Goal: Find contact information: Obtain details needed to contact an individual or organization

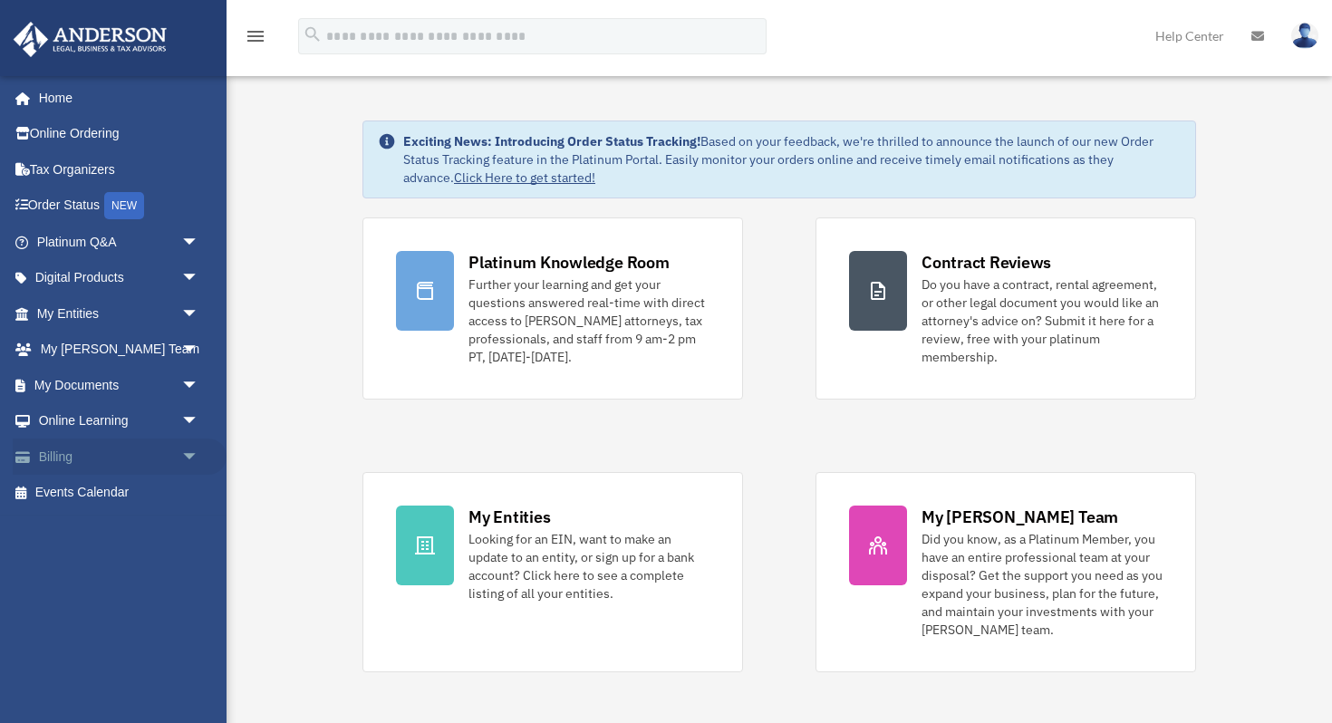
click at [189, 454] on span "arrow_drop_down" at bounding box center [199, 457] width 36 height 37
click at [131, 498] on link "$ Open Invoices" at bounding box center [125, 493] width 201 height 37
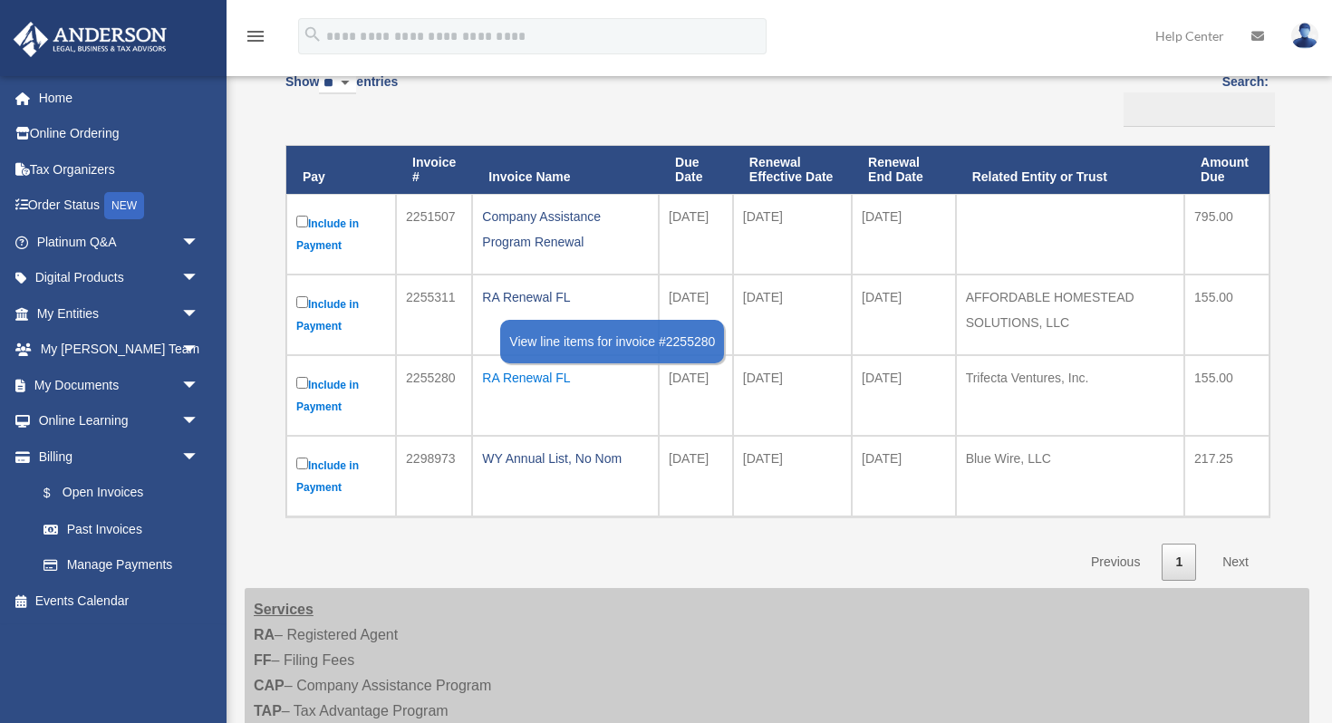
scroll to position [190, 0]
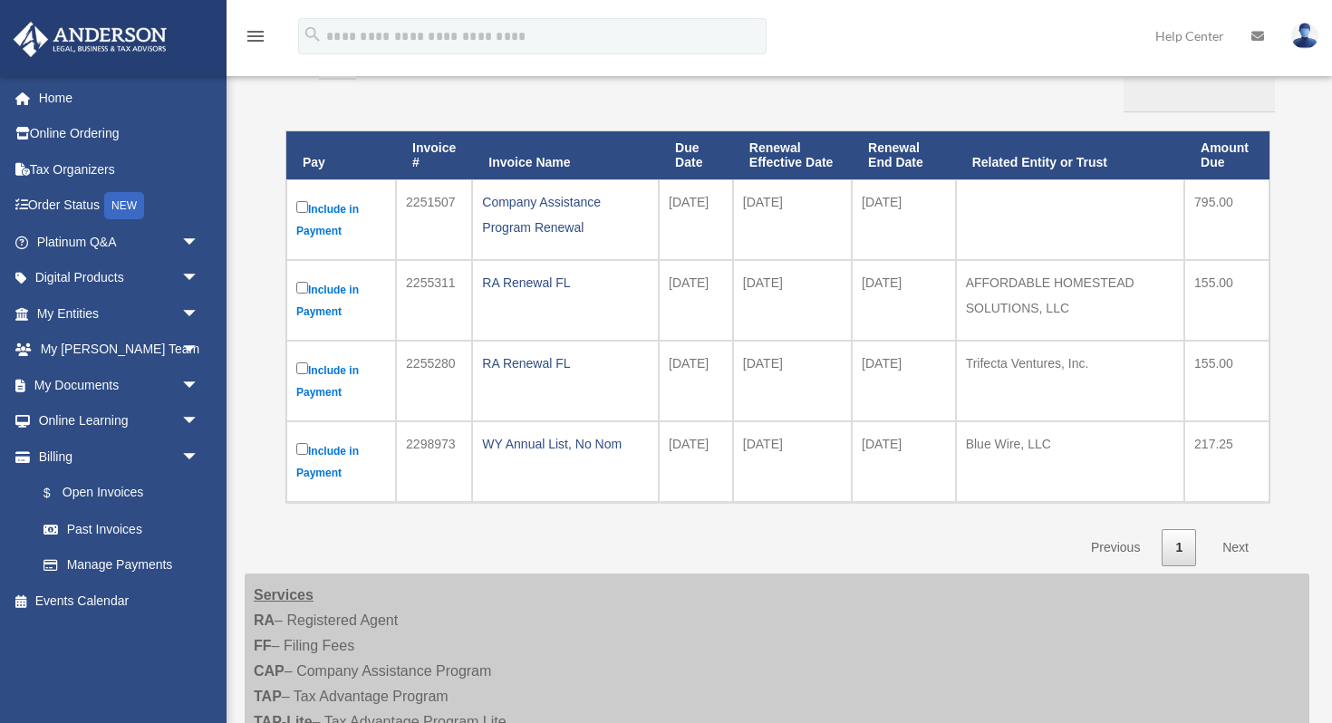
click at [1239, 546] on link "Next" at bounding box center [1235, 547] width 53 height 37
click at [107, 528] on link "Past Invoices" at bounding box center [125, 529] width 201 height 36
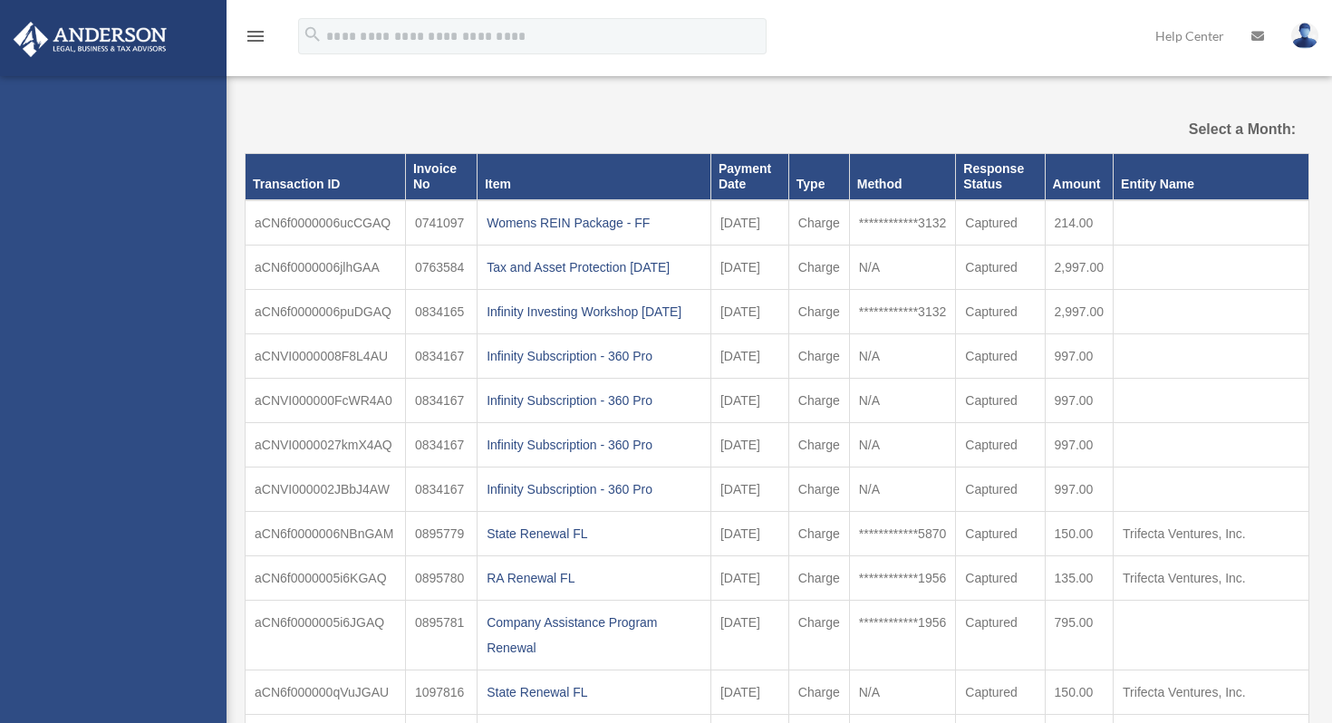
select select
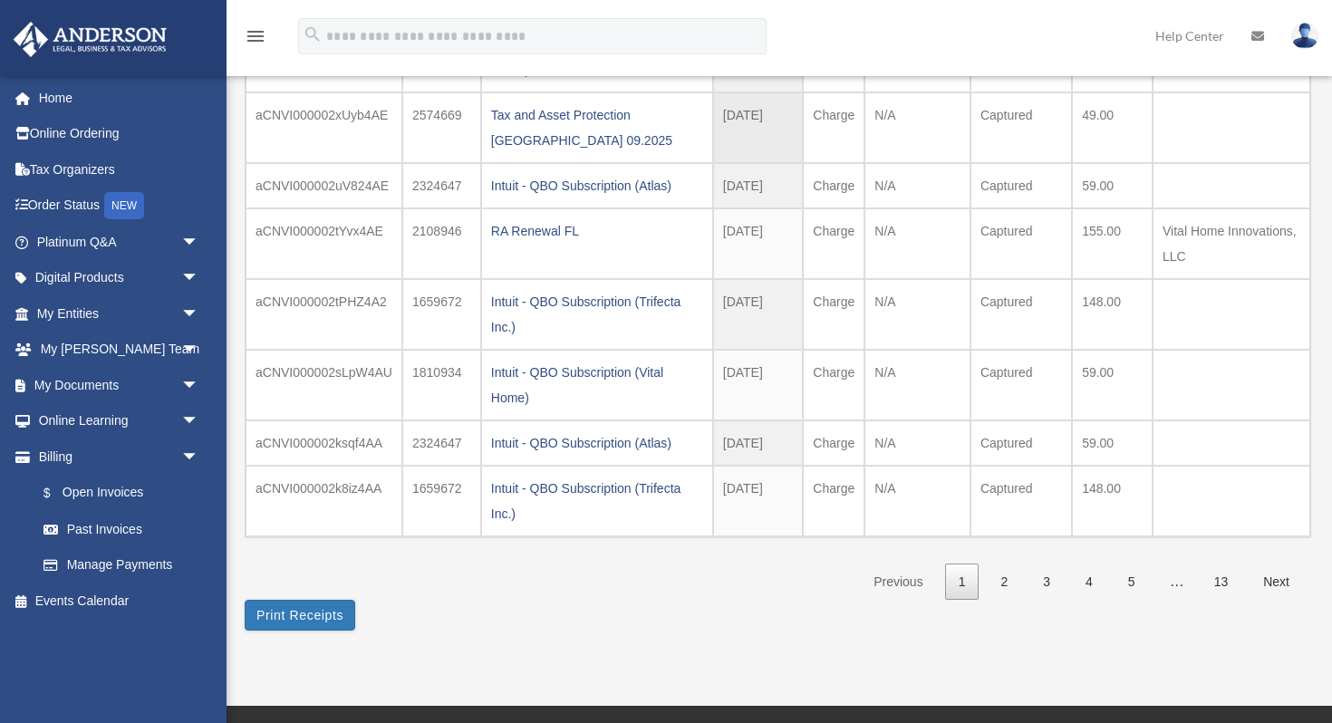
scroll to position [371, 0]
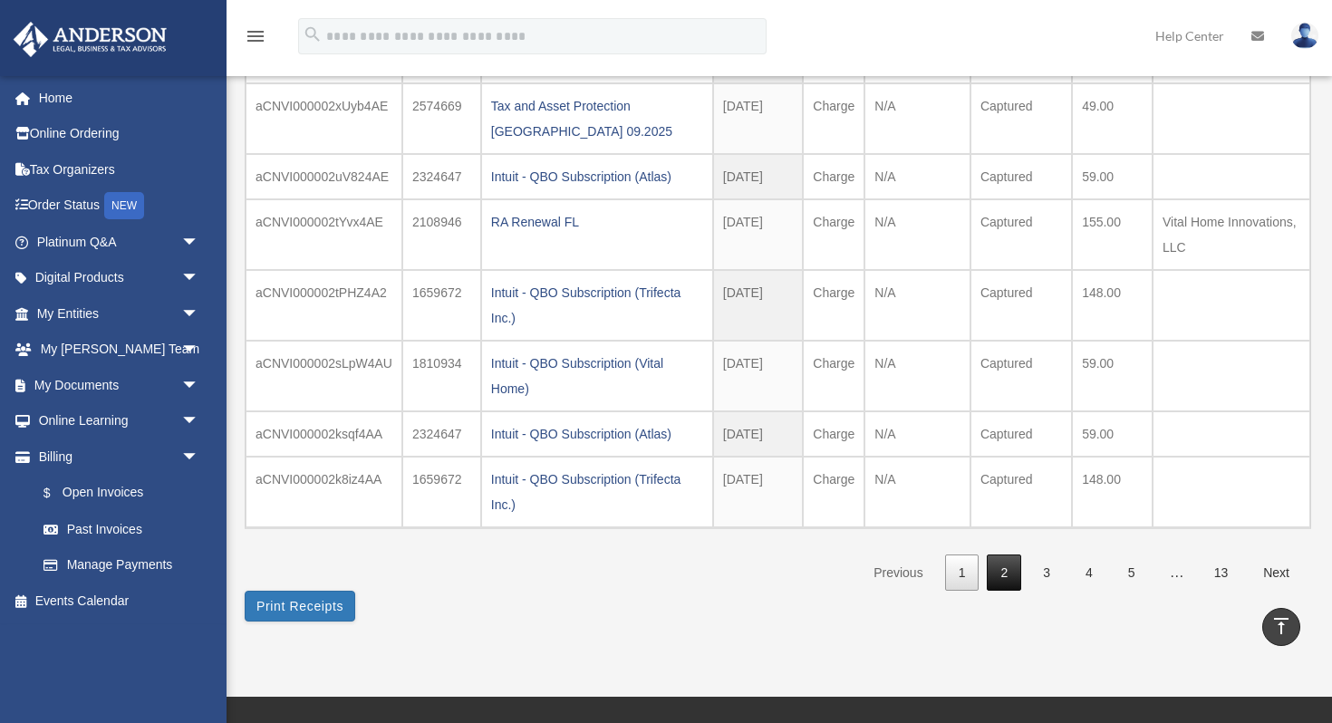
click at [1006, 572] on link "2" at bounding box center [1004, 573] width 34 height 37
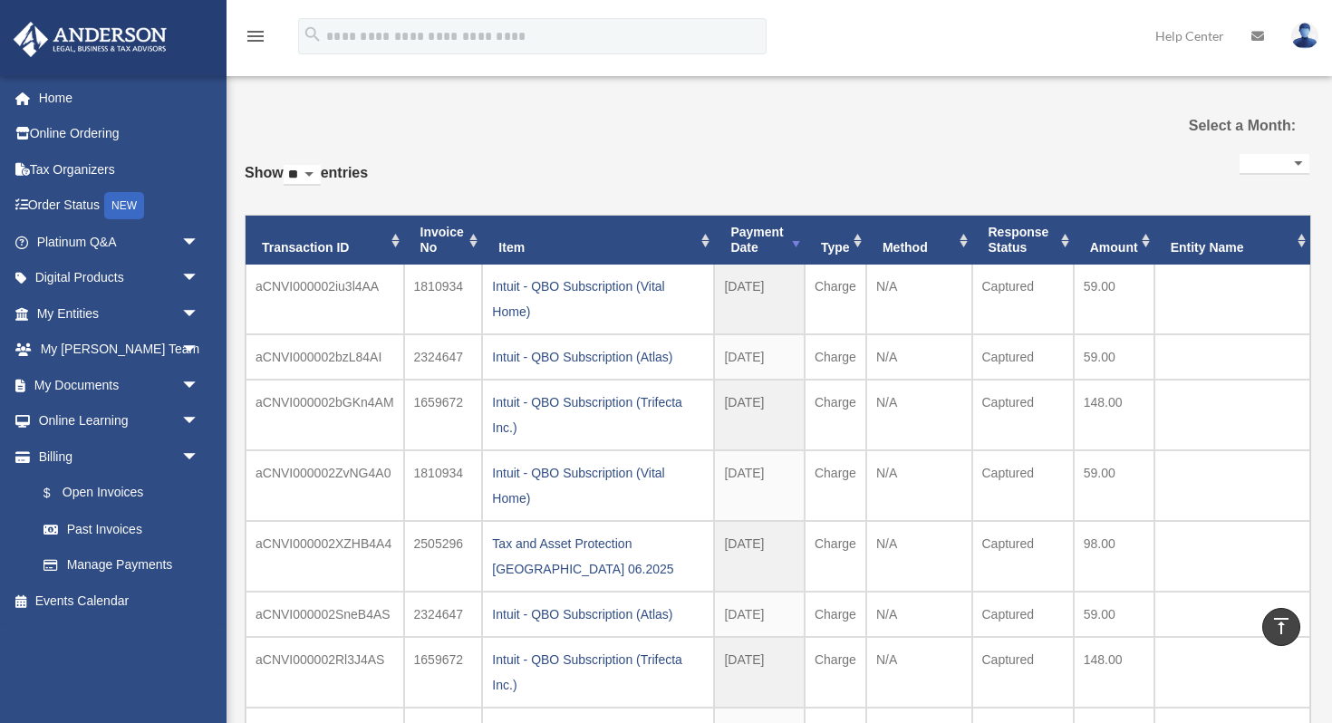
scroll to position [0, 0]
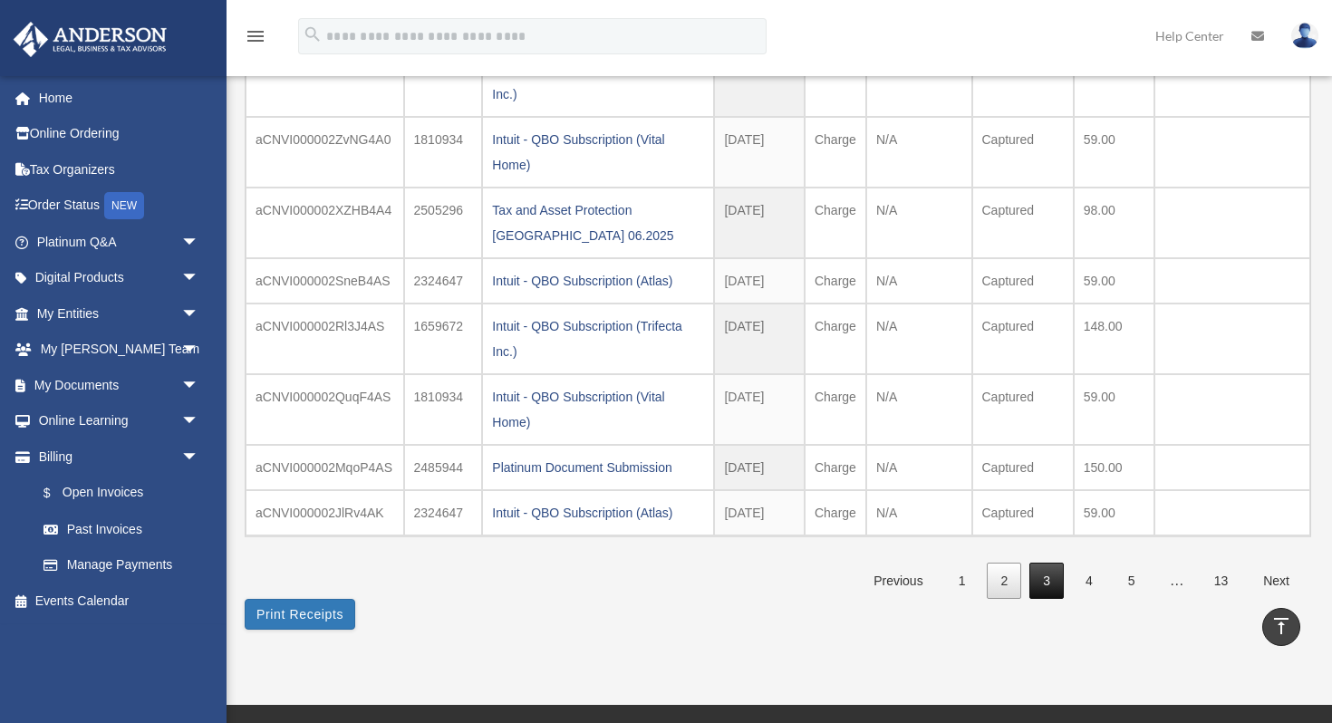
click at [1051, 580] on link "3" at bounding box center [1046, 581] width 34 height 37
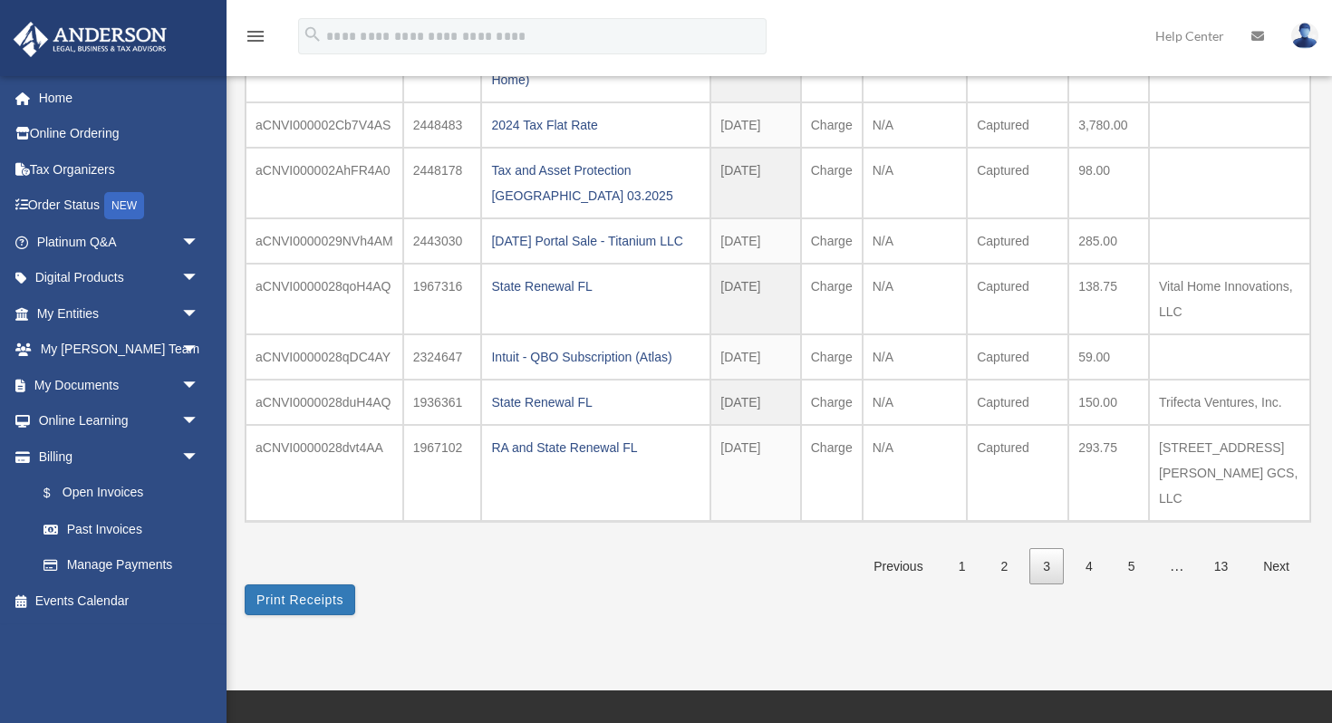
scroll to position [391, 0]
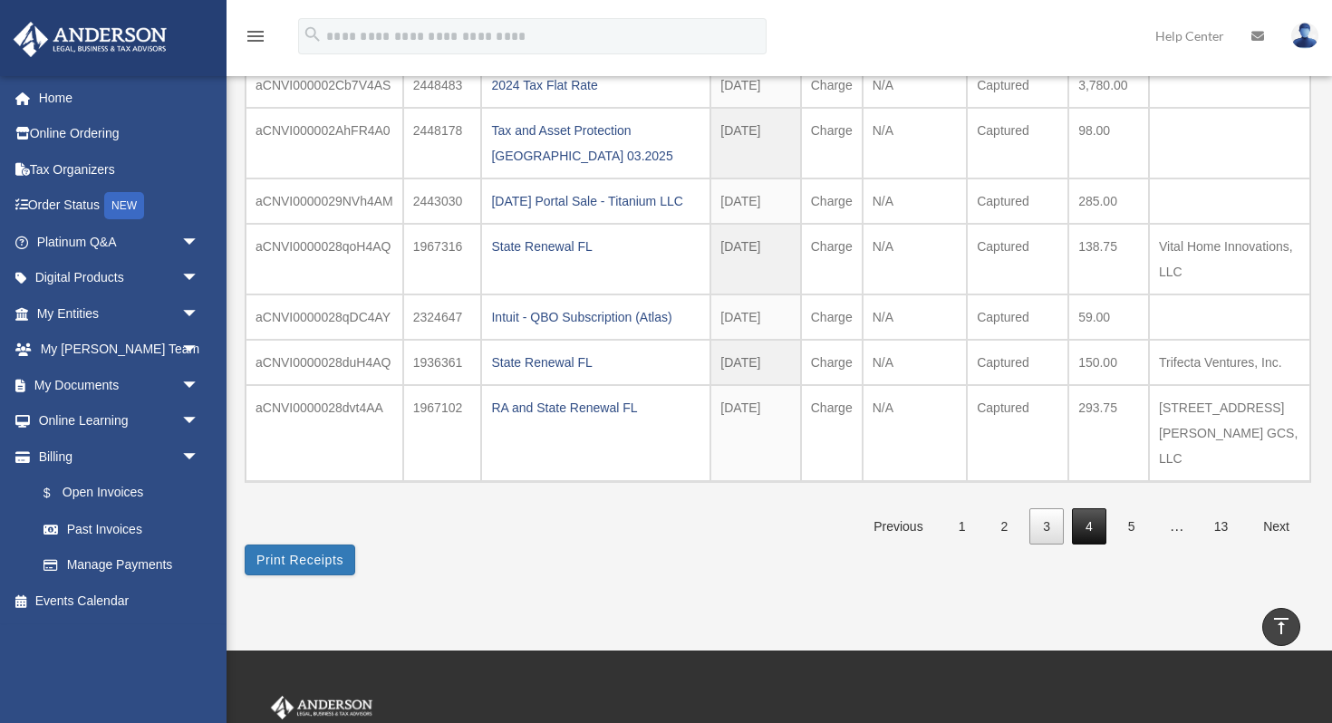
click at [1087, 528] on link "4" at bounding box center [1089, 526] width 34 height 37
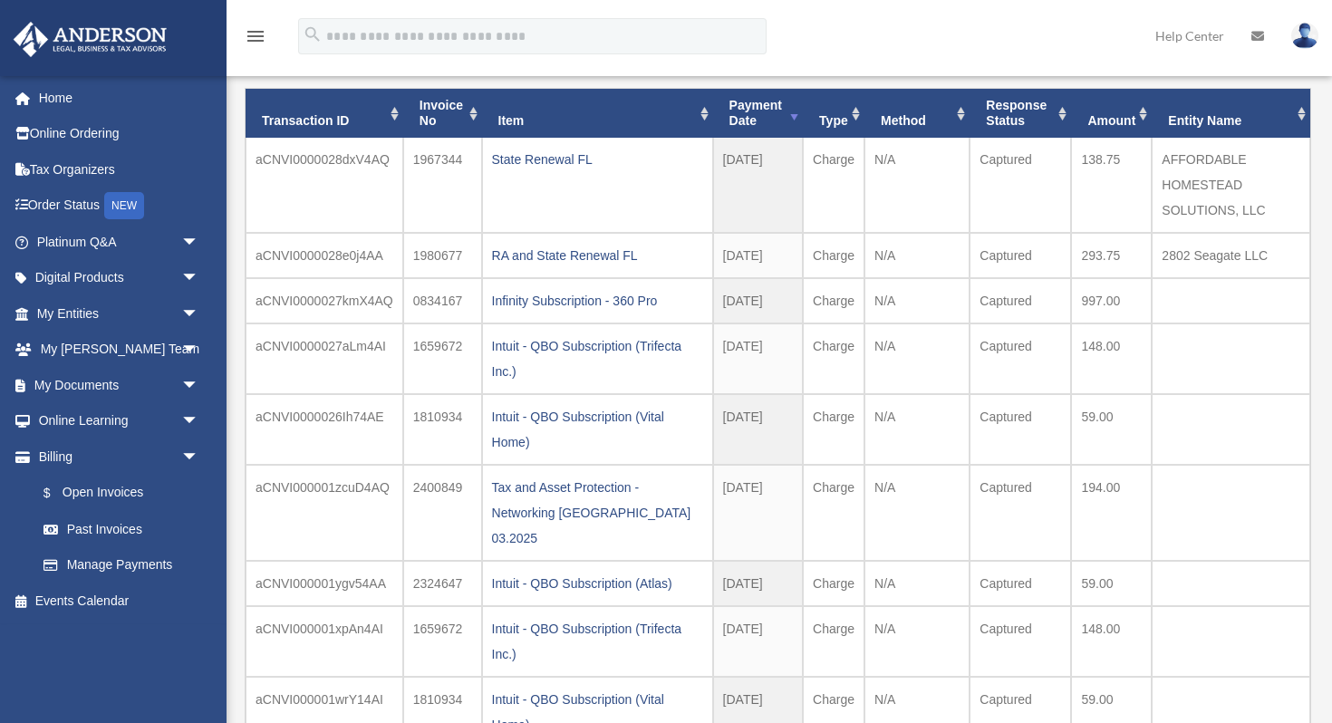
scroll to position [129, 0]
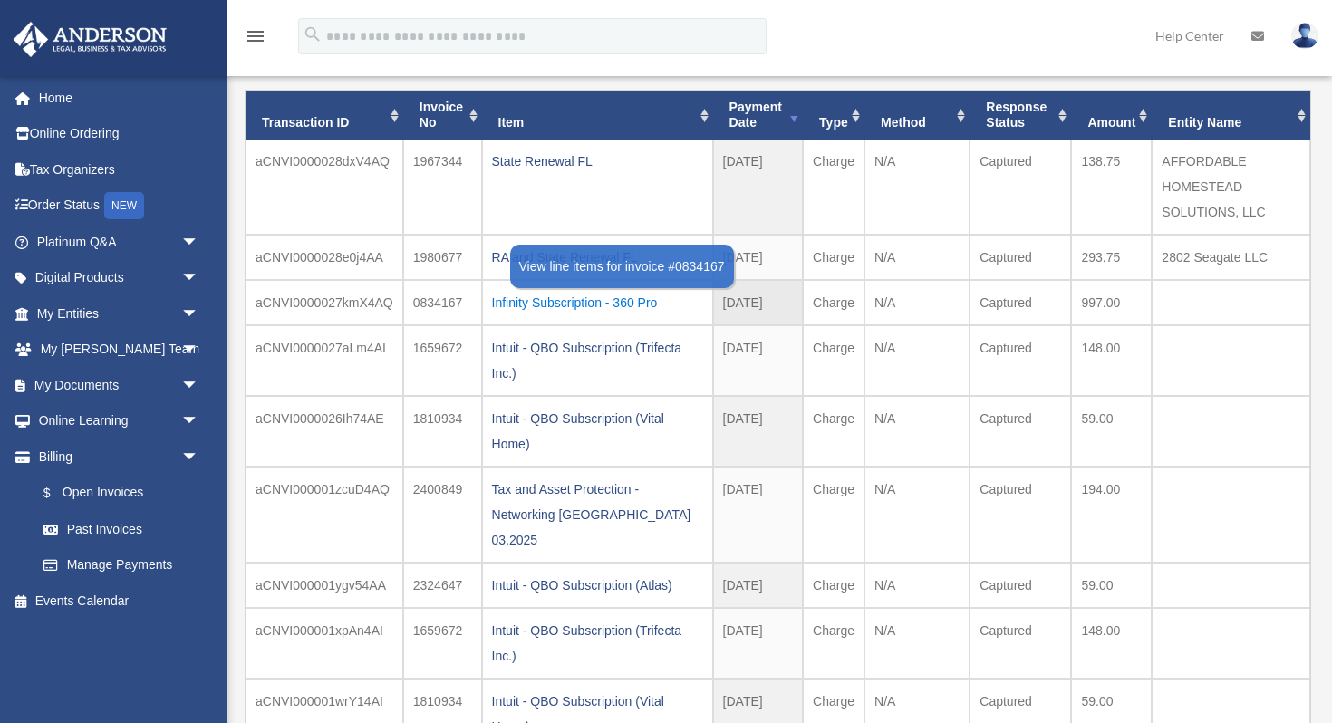
click at [569, 302] on div "Infinity Subscription - 360 Pro" at bounding box center [597, 302] width 211 height 25
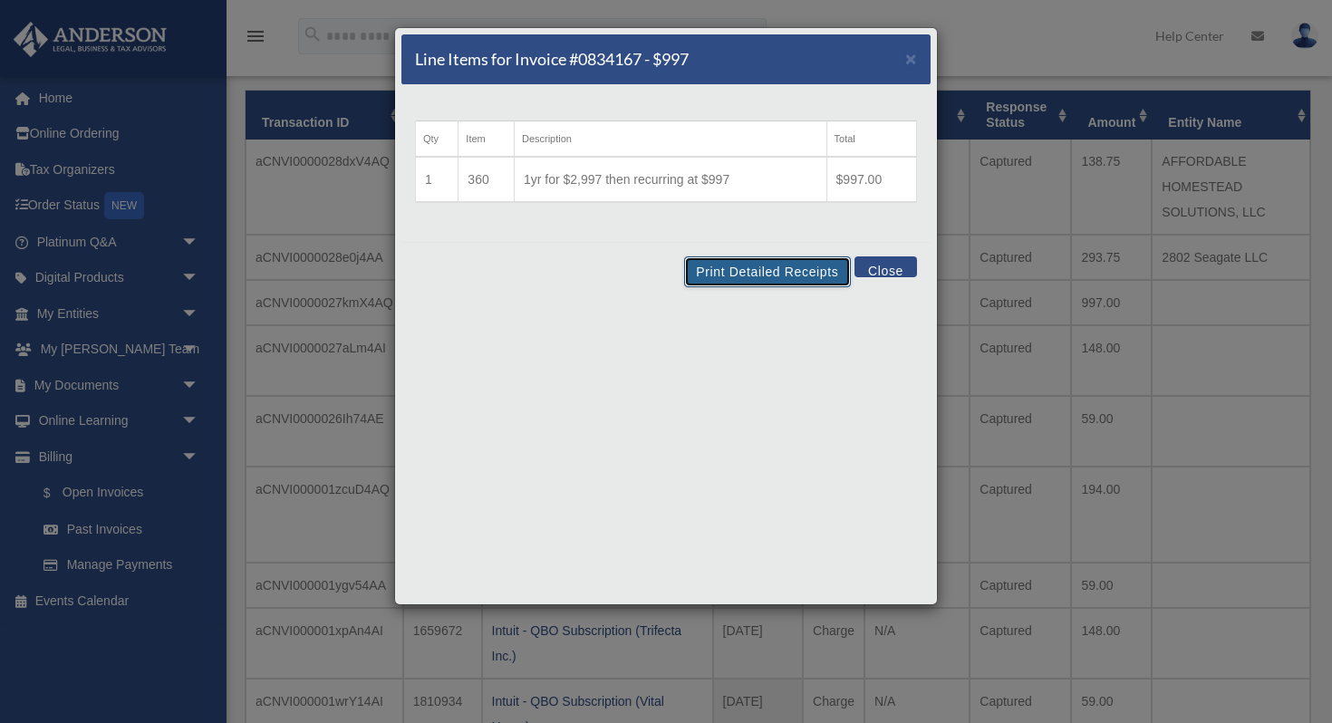
click at [759, 275] on button "Print Detailed Receipts" at bounding box center [767, 271] width 166 height 31
click at [913, 65] on span "×" at bounding box center [911, 58] width 12 height 21
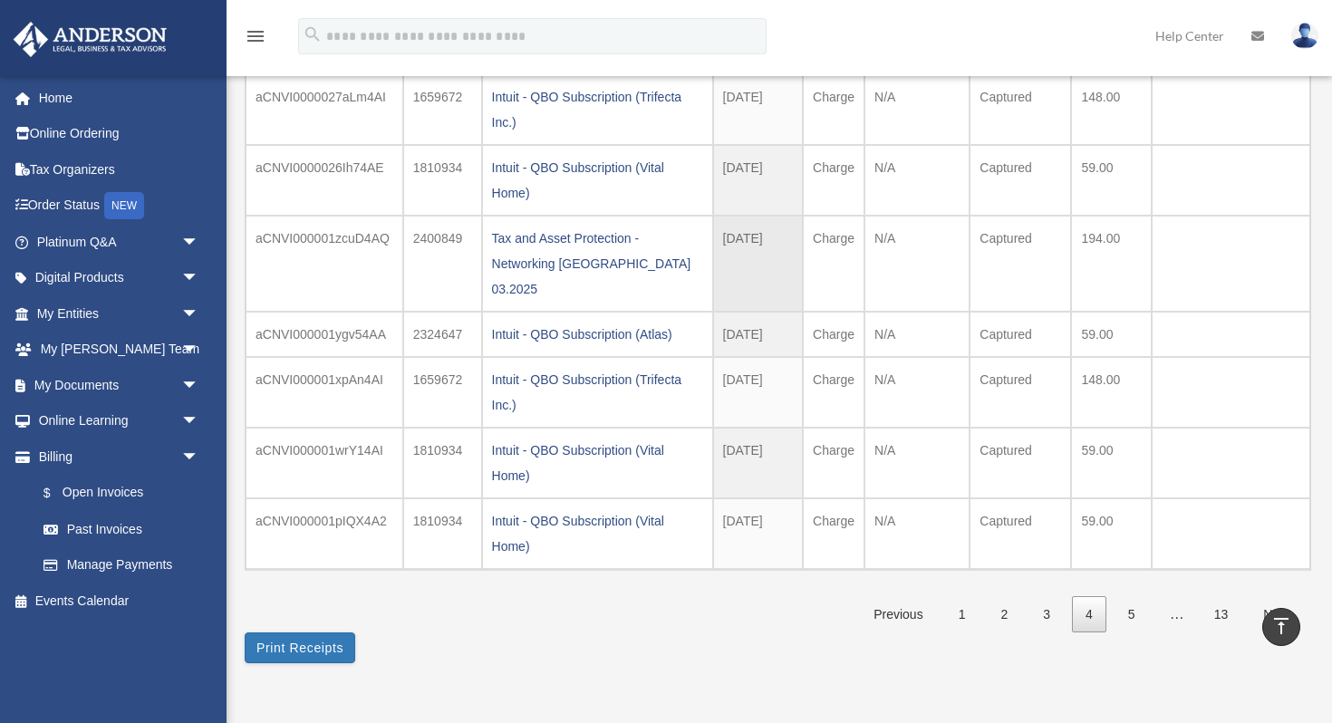
scroll to position [378, 0]
click at [1037, 598] on link "3" at bounding box center [1046, 616] width 34 height 37
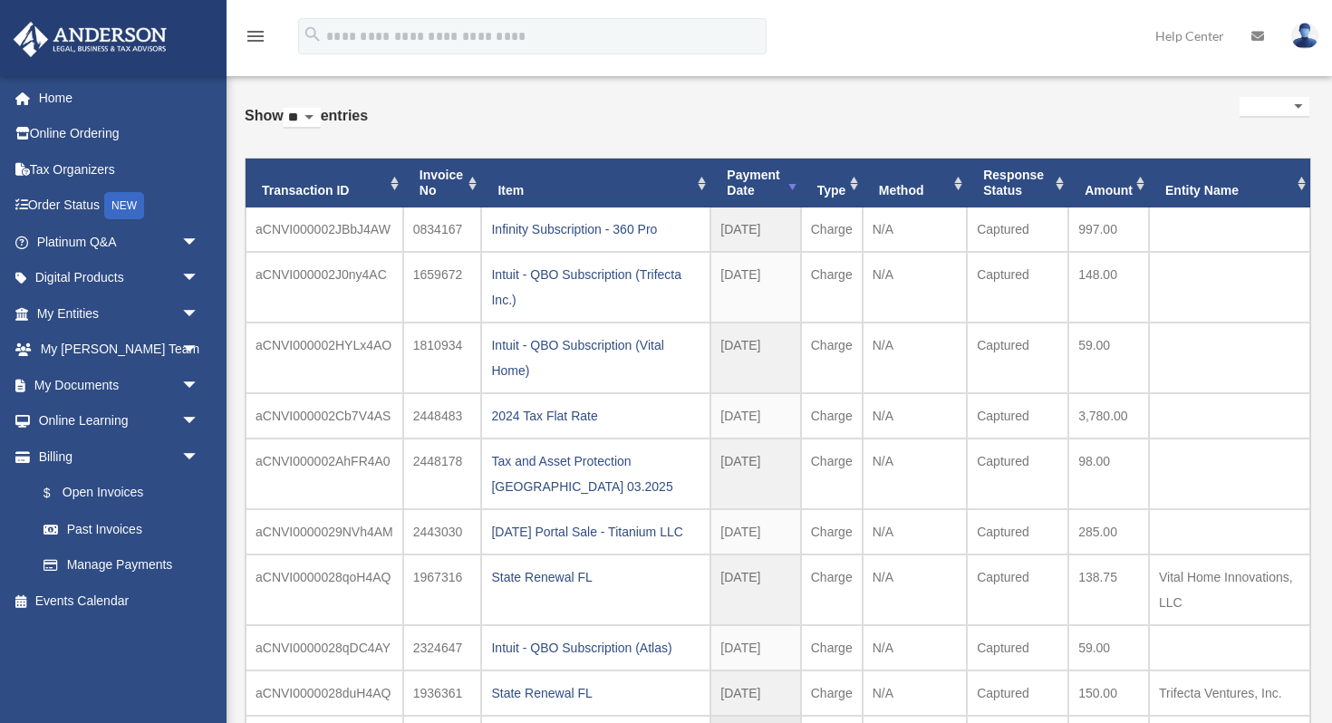
scroll to position [59, 0]
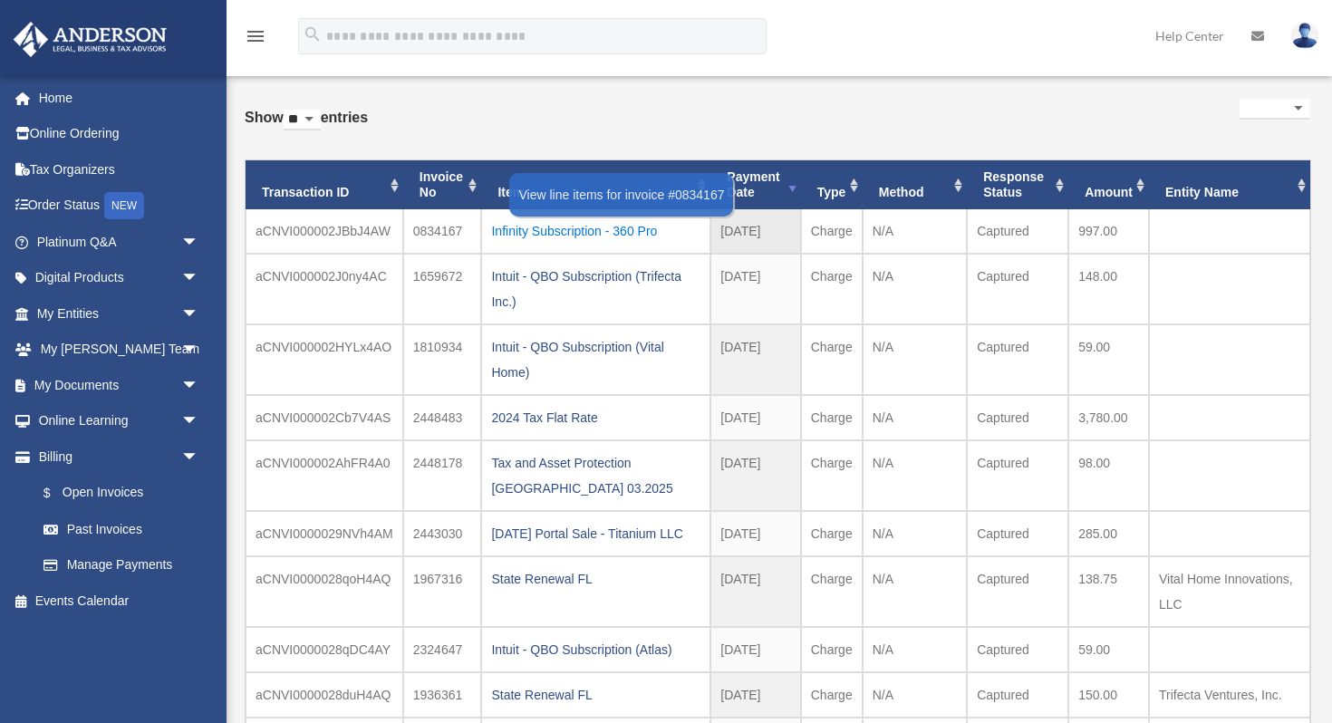
click at [549, 231] on div "Infinity Subscription - 360 Pro" at bounding box center [595, 230] width 209 height 25
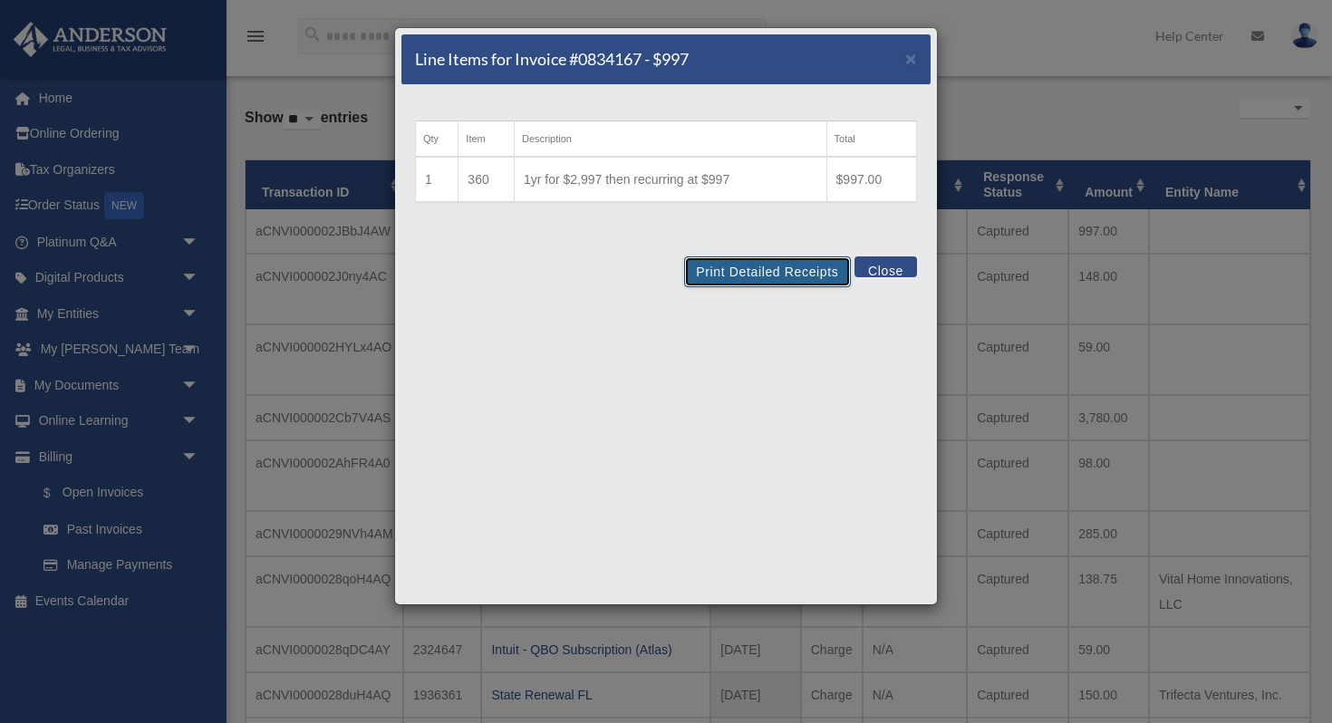
click at [725, 269] on button "Print Detailed Receipts" at bounding box center [767, 271] width 166 height 31
click at [913, 58] on span "×" at bounding box center [911, 58] width 12 height 21
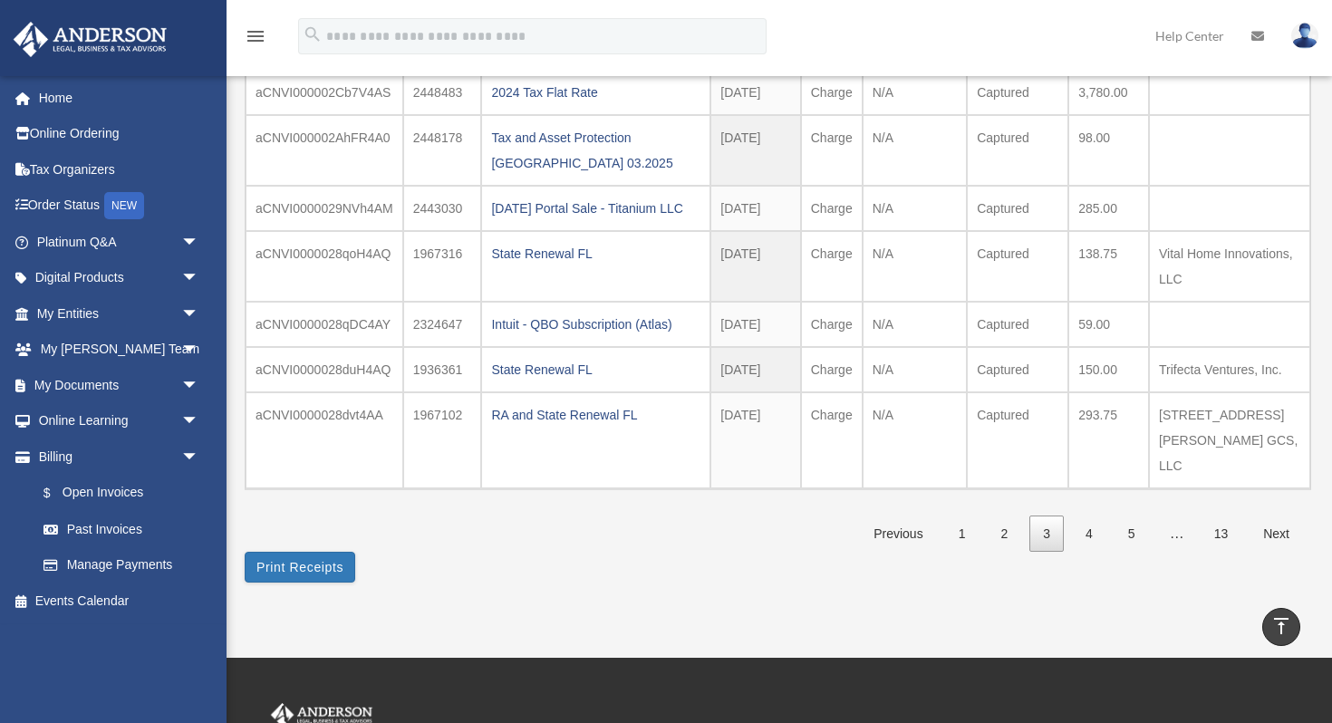
scroll to position [386, 0]
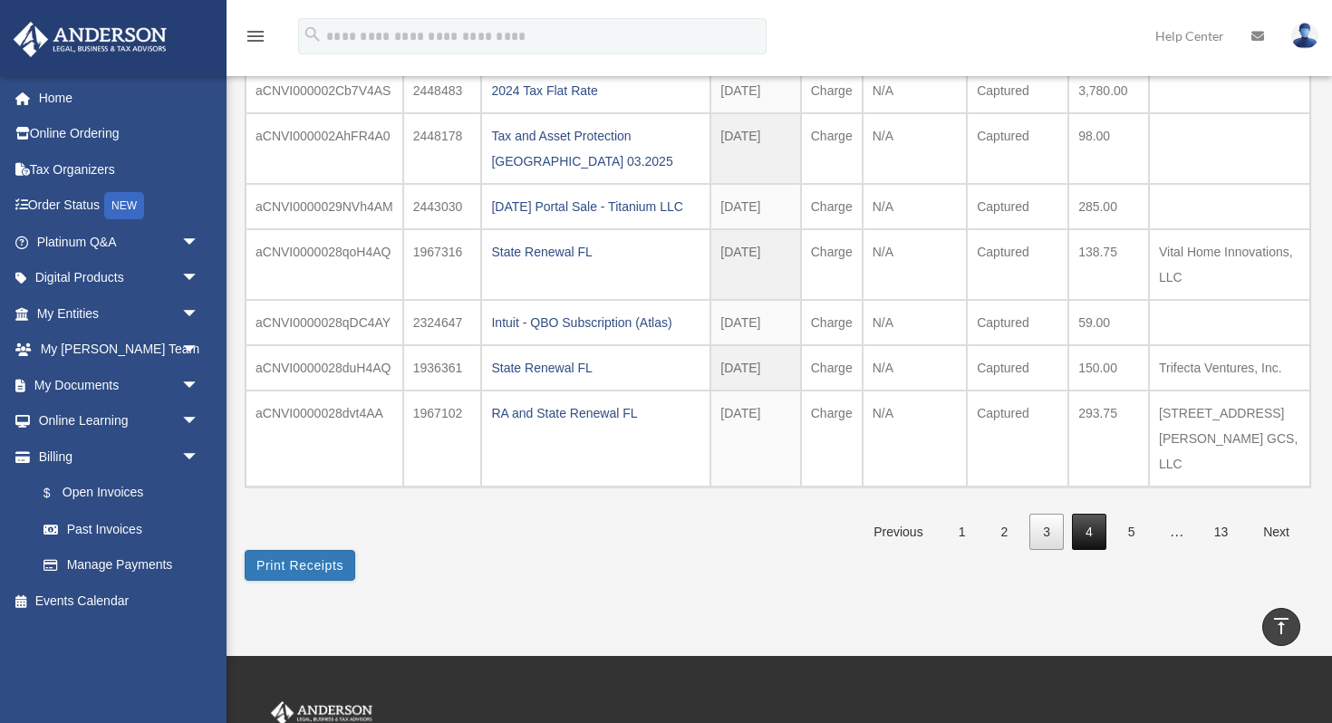
click at [1084, 537] on link "4" at bounding box center [1089, 532] width 34 height 37
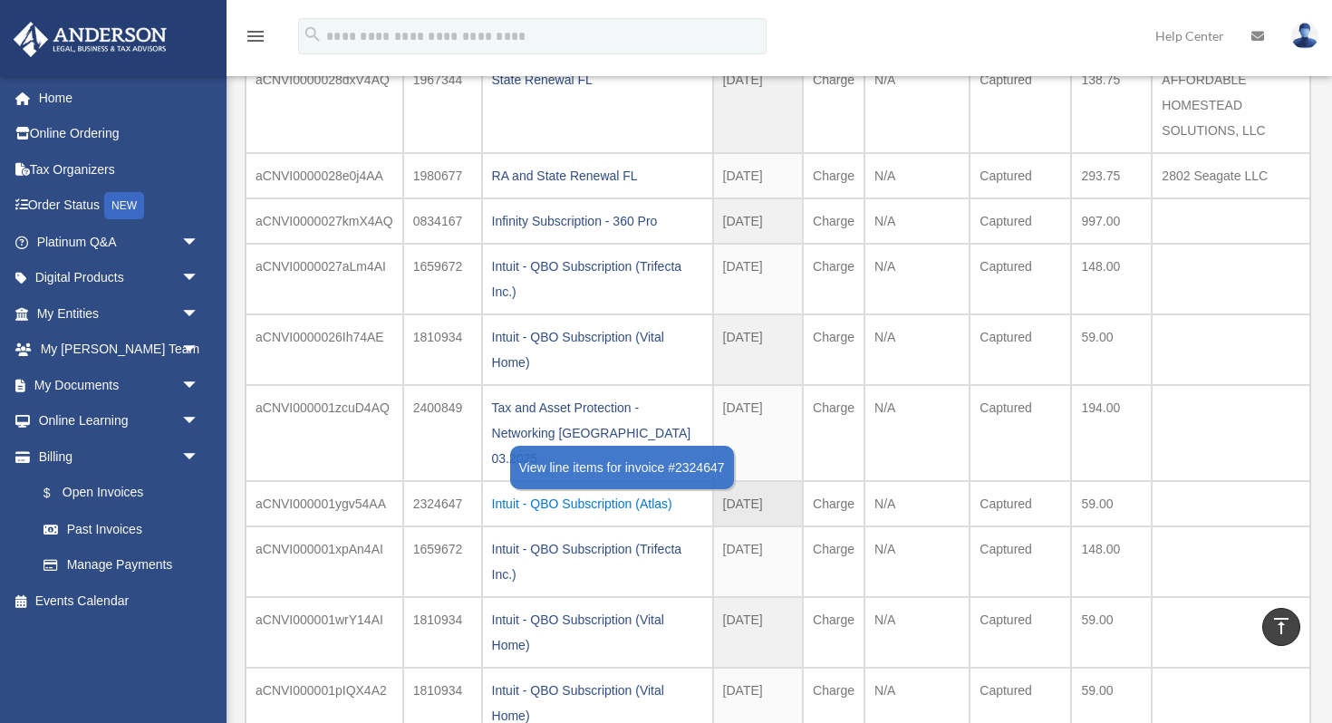
scroll to position [204, 0]
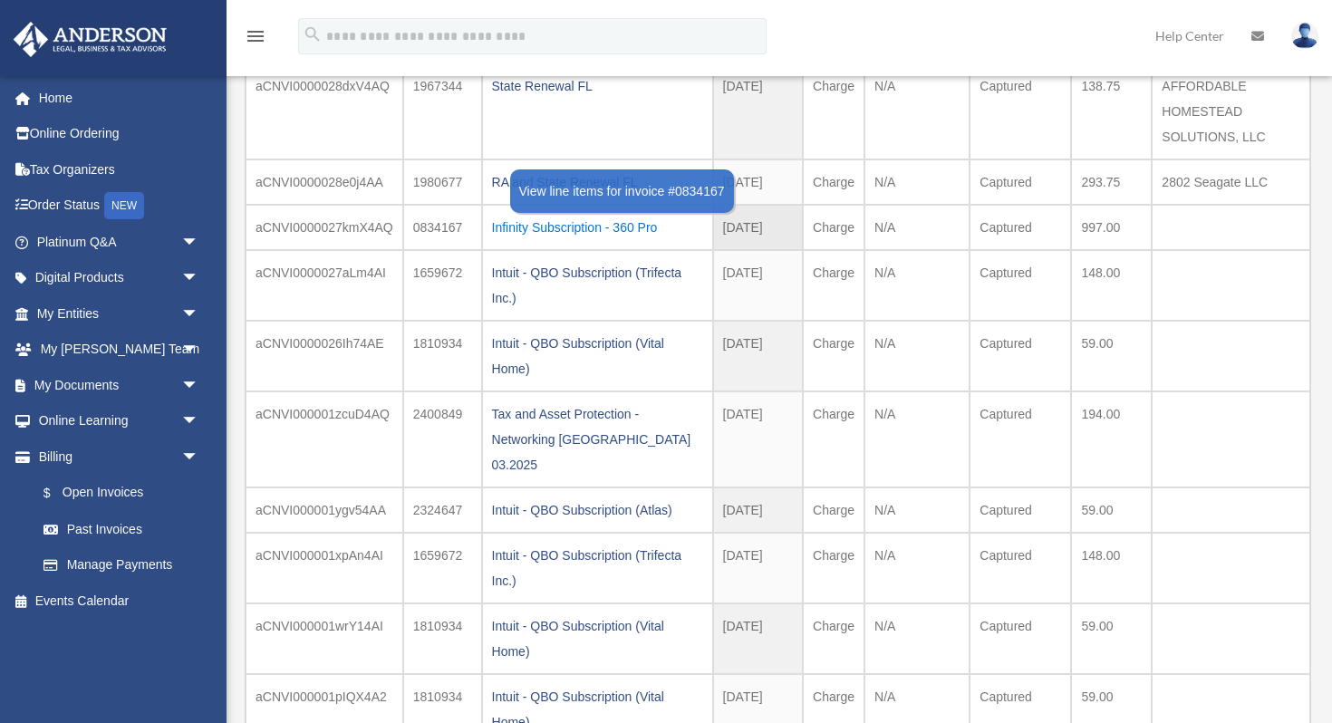
click at [583, 231] on div "Infinity Subscription - 360 Pro" at bounding box center [597, 227] width 211 height 25
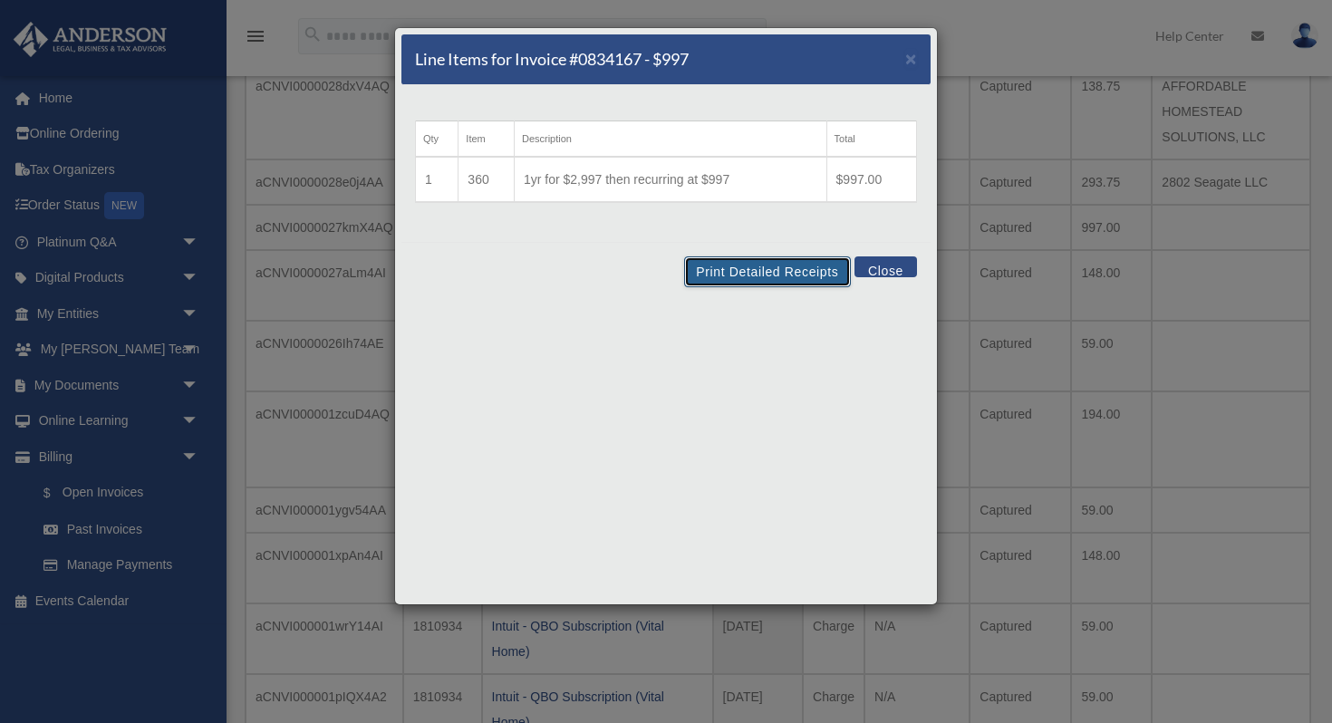
click at [746, 263] on button "Print Detailed Receipts" at bounding box center [767, 271] width 166 height 31
click at [890, 267] on button "Close" at bounding box center [886, 266] width 63 height 21
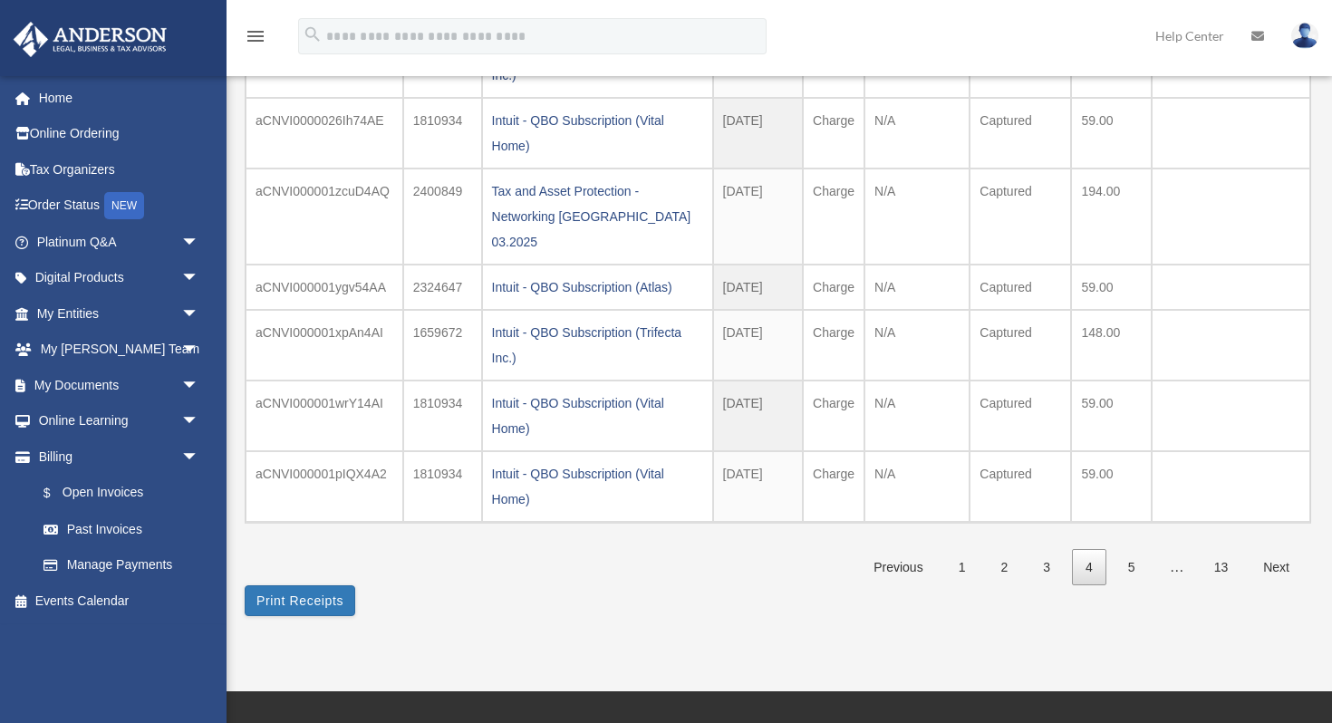
scroll to position [435, 0]
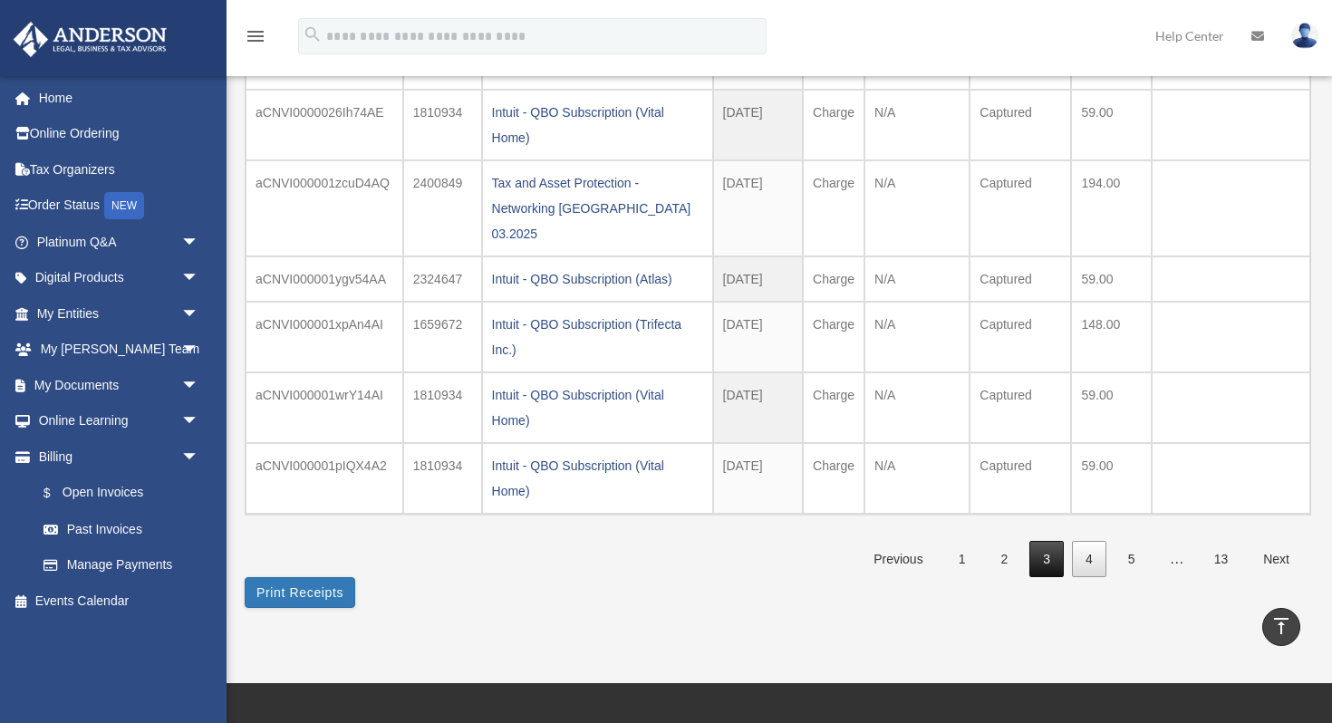
click at [1045, 541] on link "3" at bounding box center [1046, 559] width 34 height 37
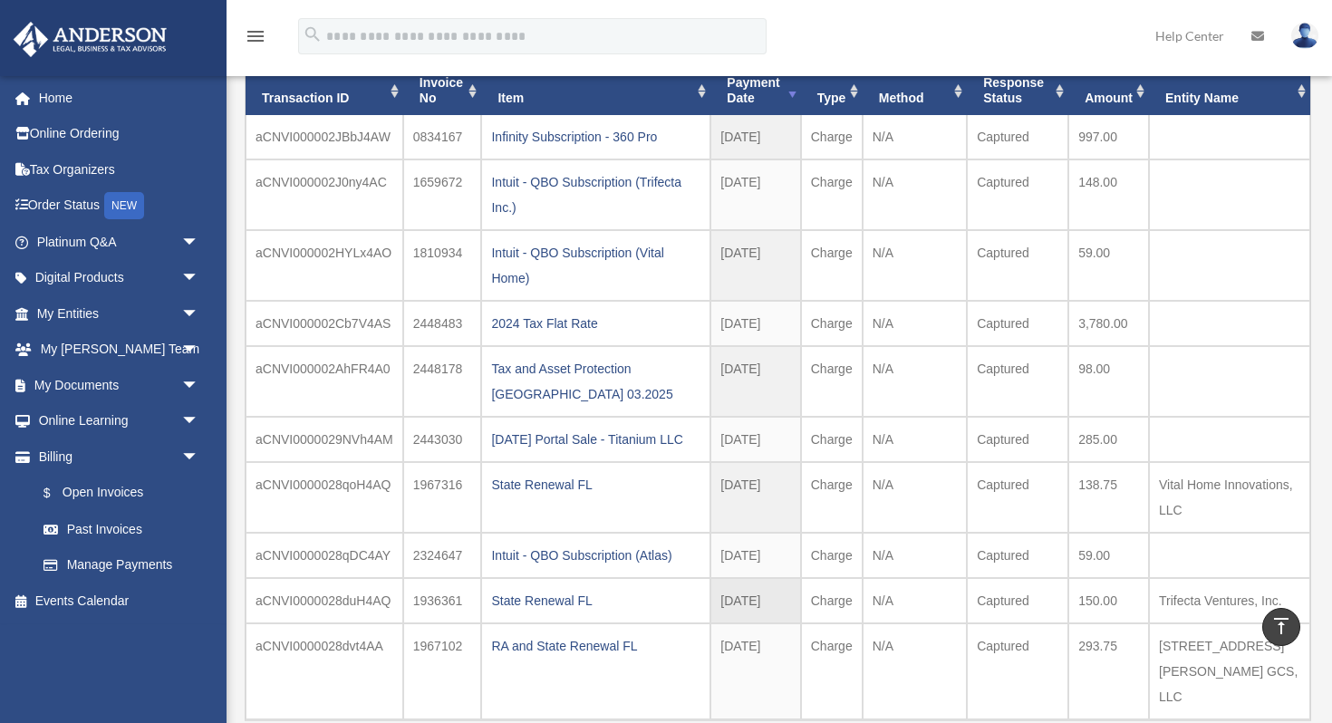
scroll to position [113, 0]
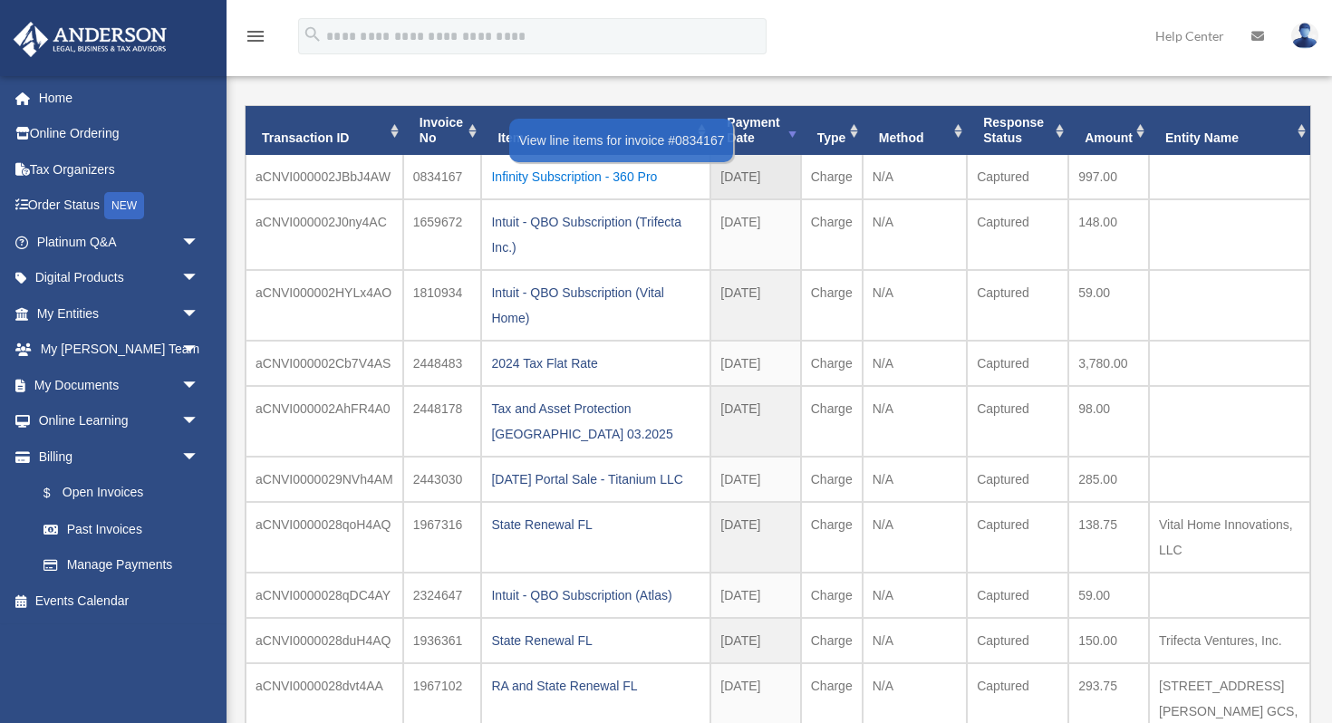
click at [629, 181] on div "Infinity Subscription - 360 Pro" at bounding box center [595, 176] width 209 height 25
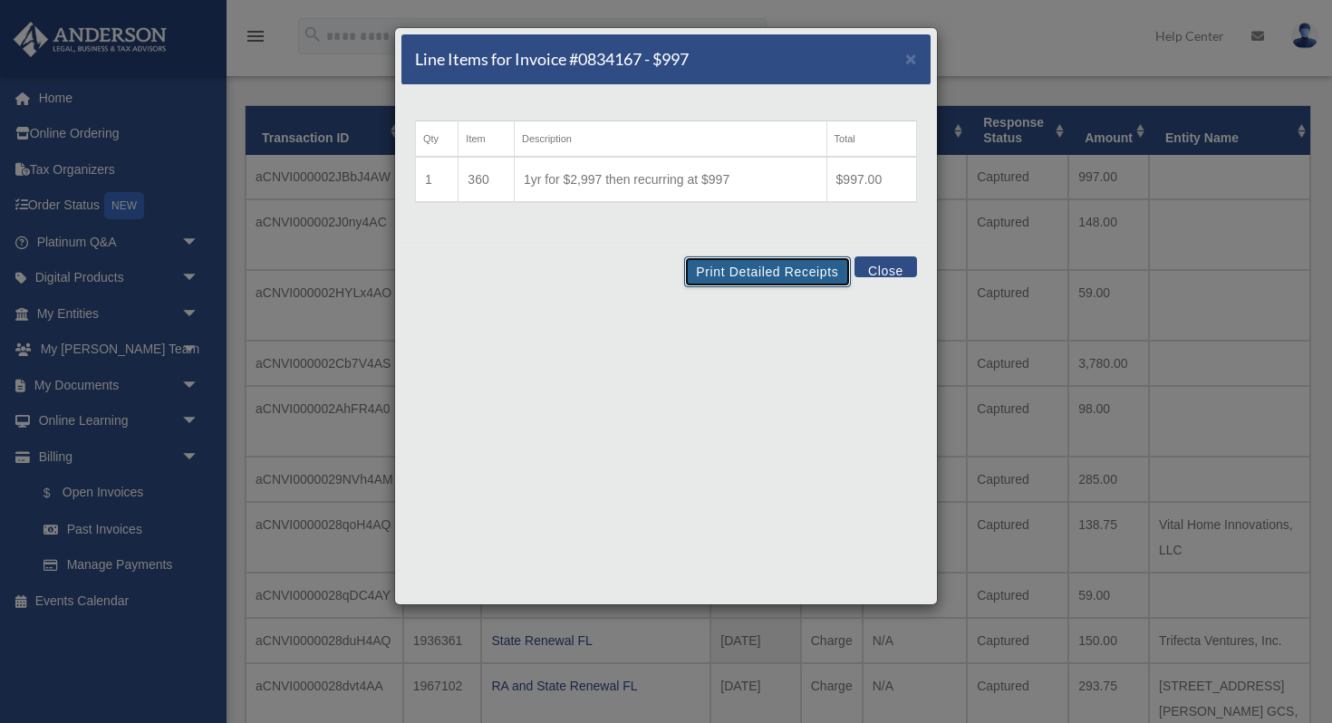
click at [730, 275] on button "Print Detailed Receipts" at bounding box center [767, 271] width 166 height 31
click at [909, 62] on span "×" at bounding box center [911, 58] width 12 height 21
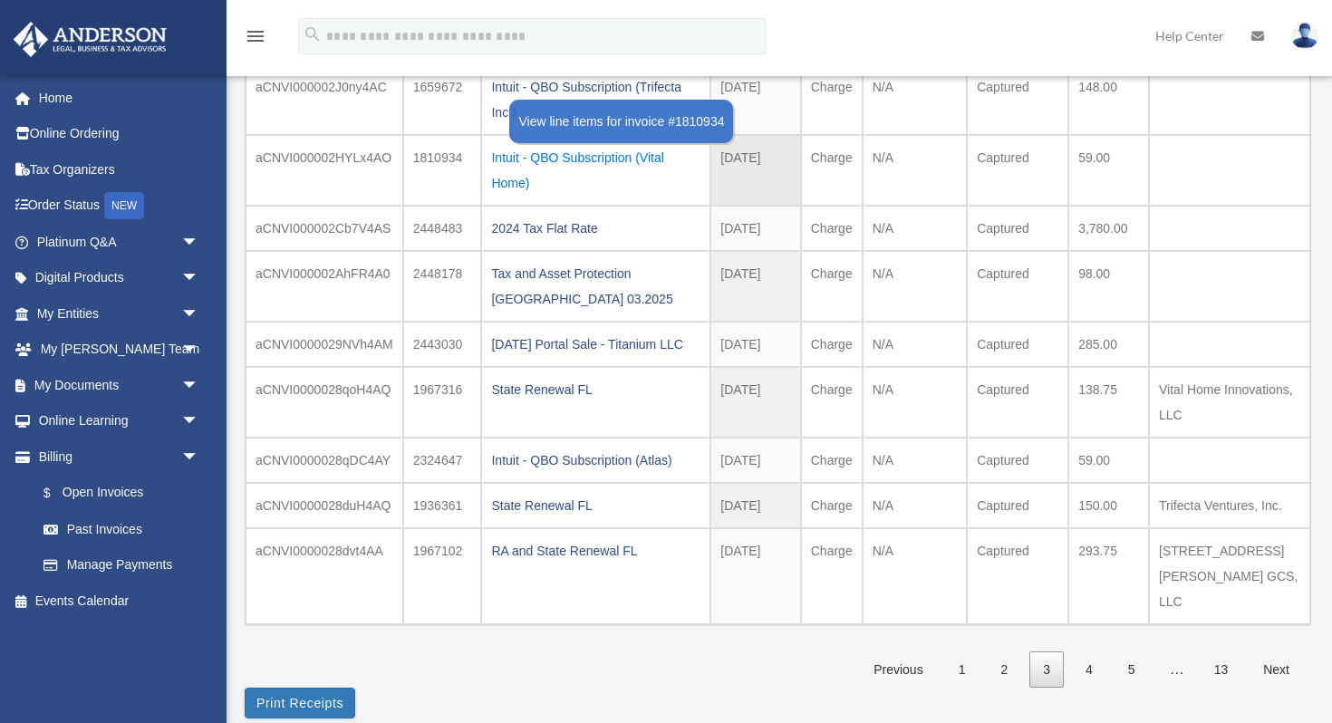
scroll to position [338, 0]
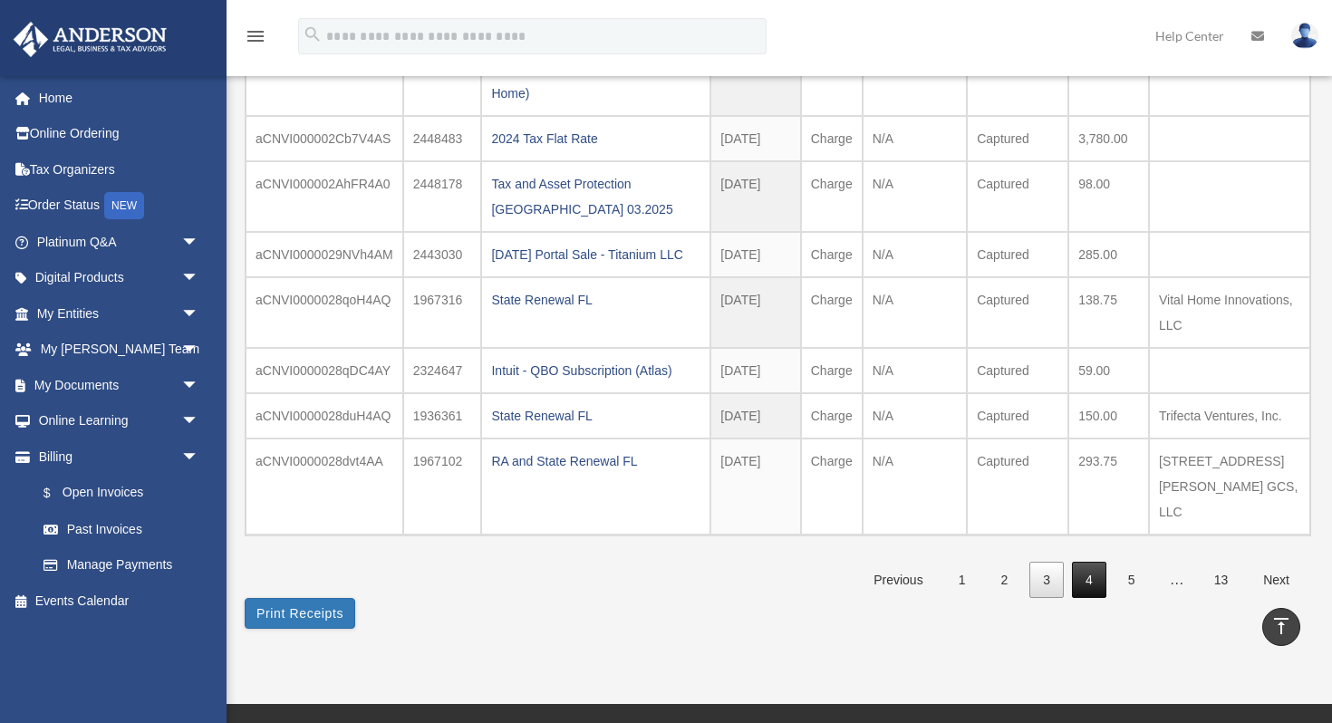
click at [1093, 583] on link "4" at bounding box center [1089, 580] width 34 height 37
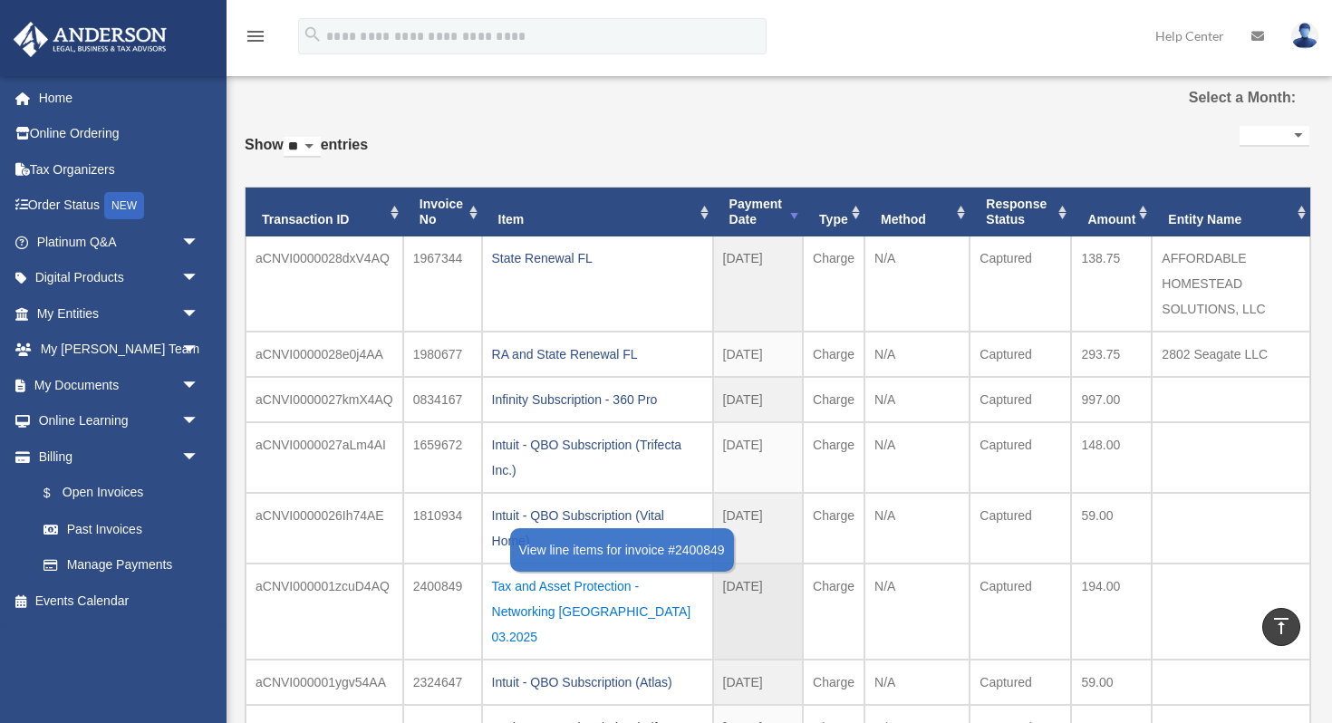
scroll to position [0, 0]
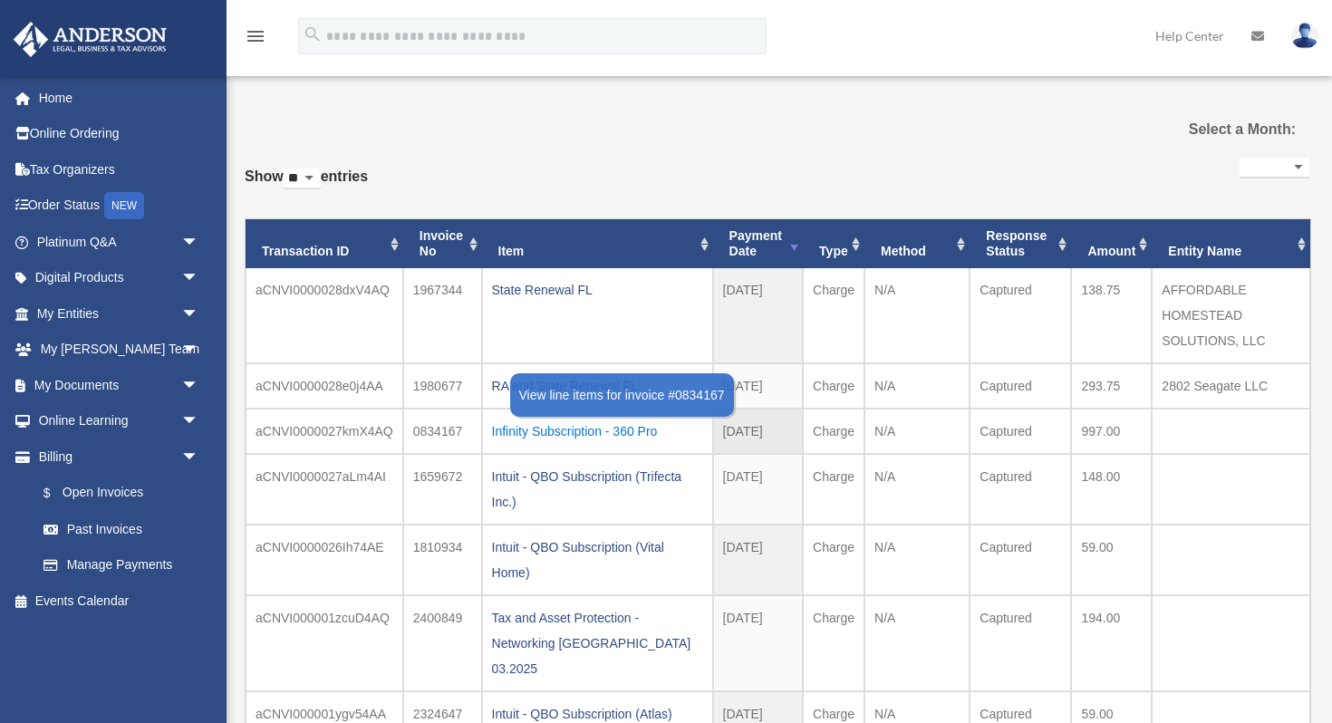
click at [547, 431] on div "Infinity Subscription - 360 Pro" at bounding box center [597, 431] width 211 height 25
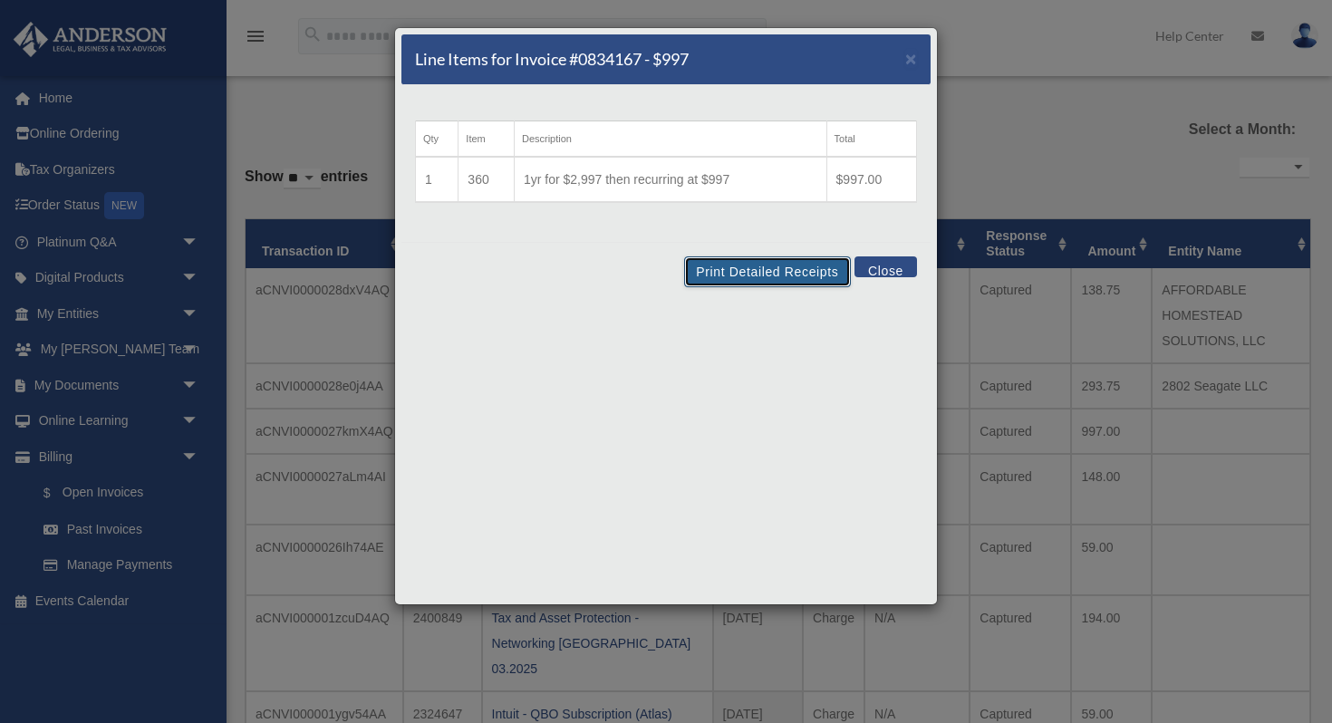
click at [796, 270] on button "Print Detailed Receipts" at bounding box center [767, 271] width 166 height 31
click at [874, 271] on button "Close" at bounding box center [886, 266] width 63 height 21
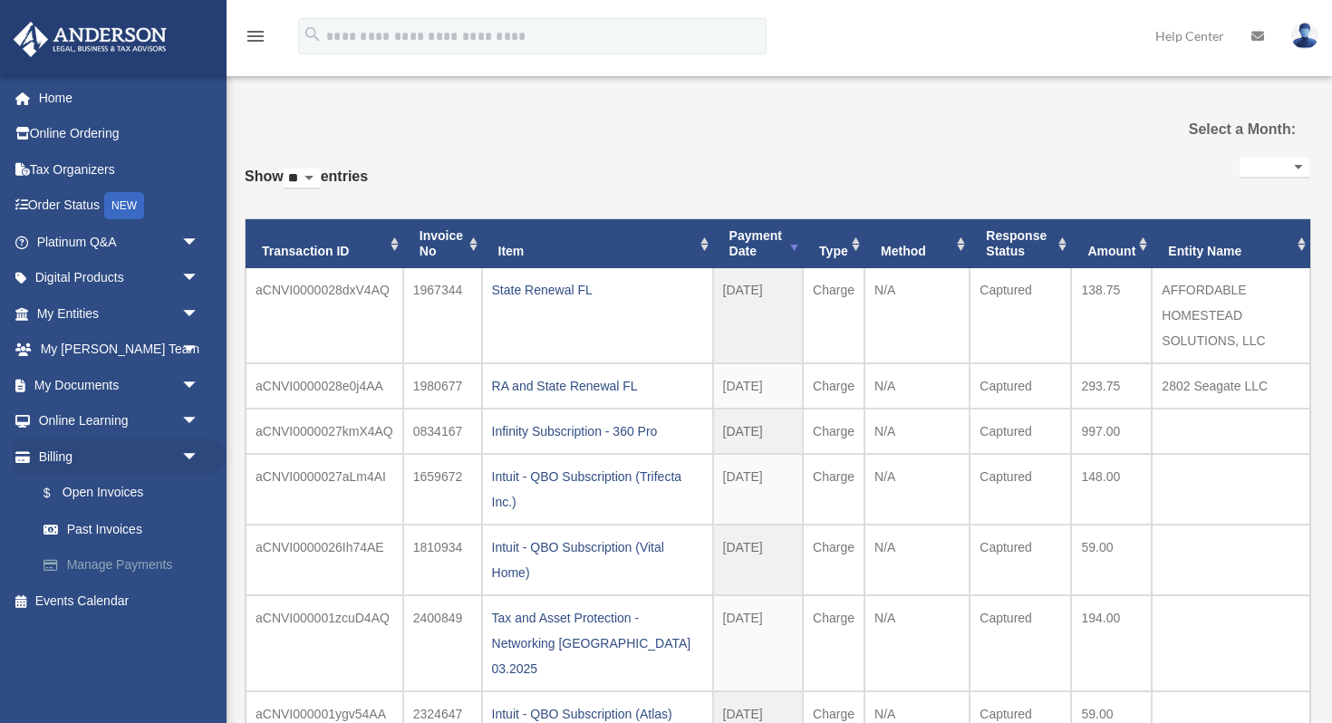
click at [114, 558] on link "Manage Payments" at bounding box center [125, 565] width 201 height 36
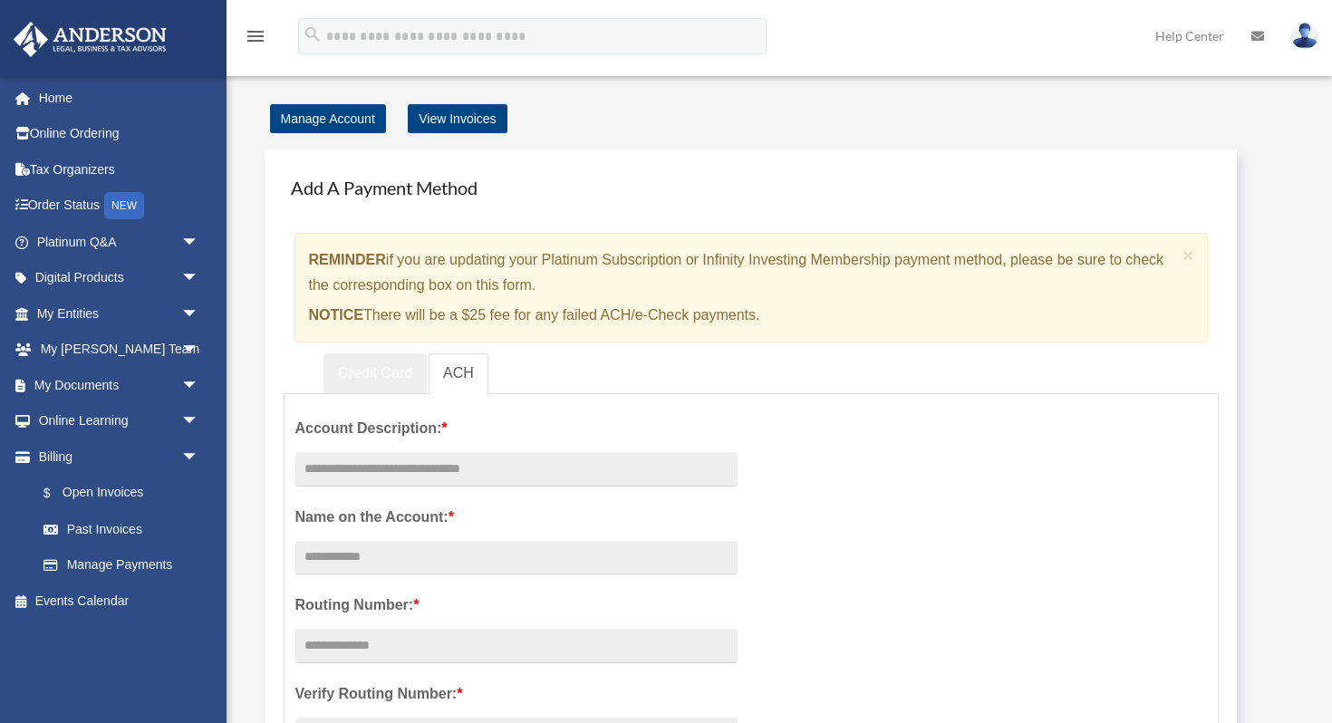
click at [372, 367] on link "Credit Card" at bounding box center [375, 373] width 103 height 41
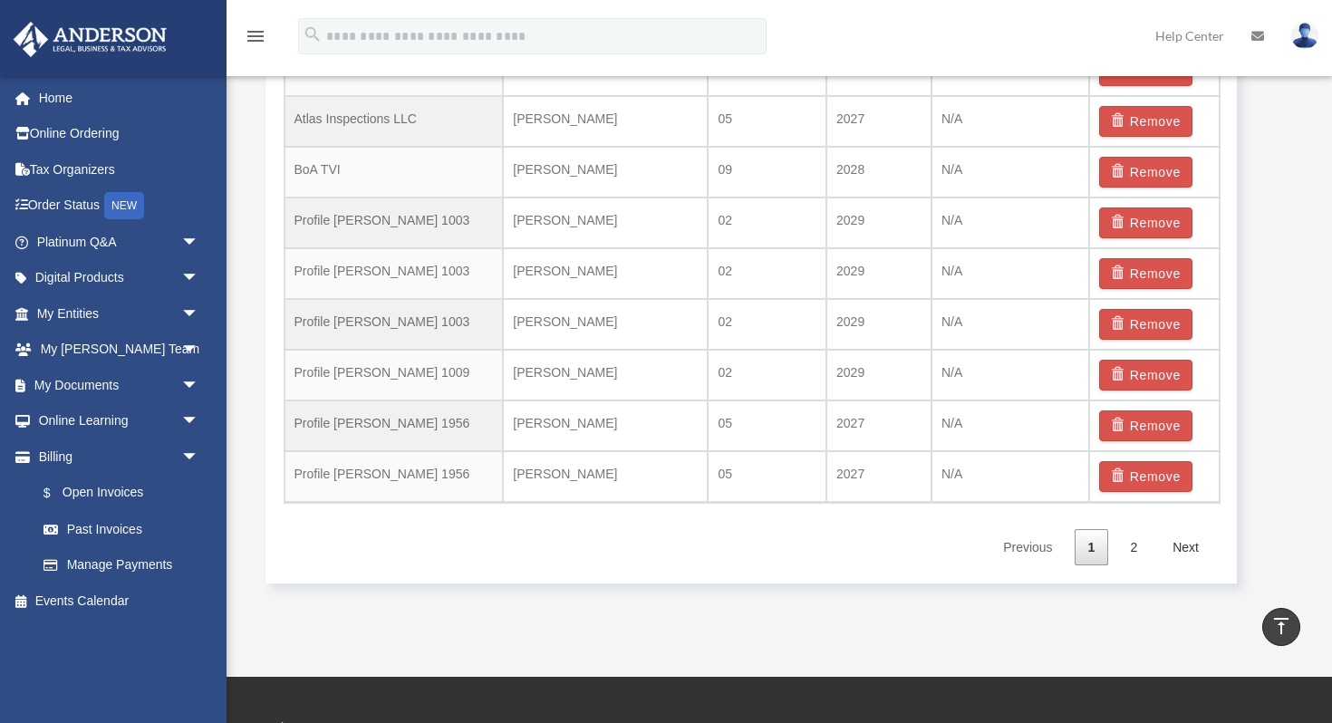
scroll to position [1325, 0]
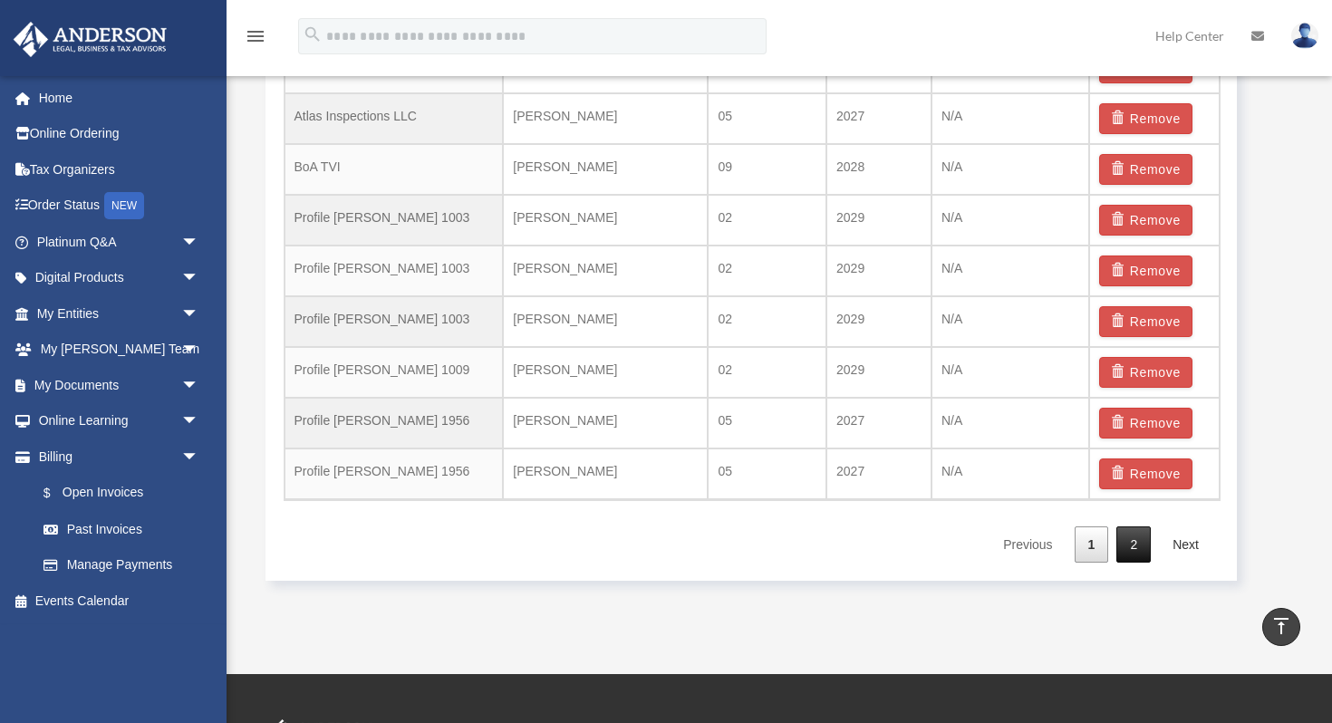
click at [1145, 546] on link "2" at bounding box center [1133, 545] width 34 height 37
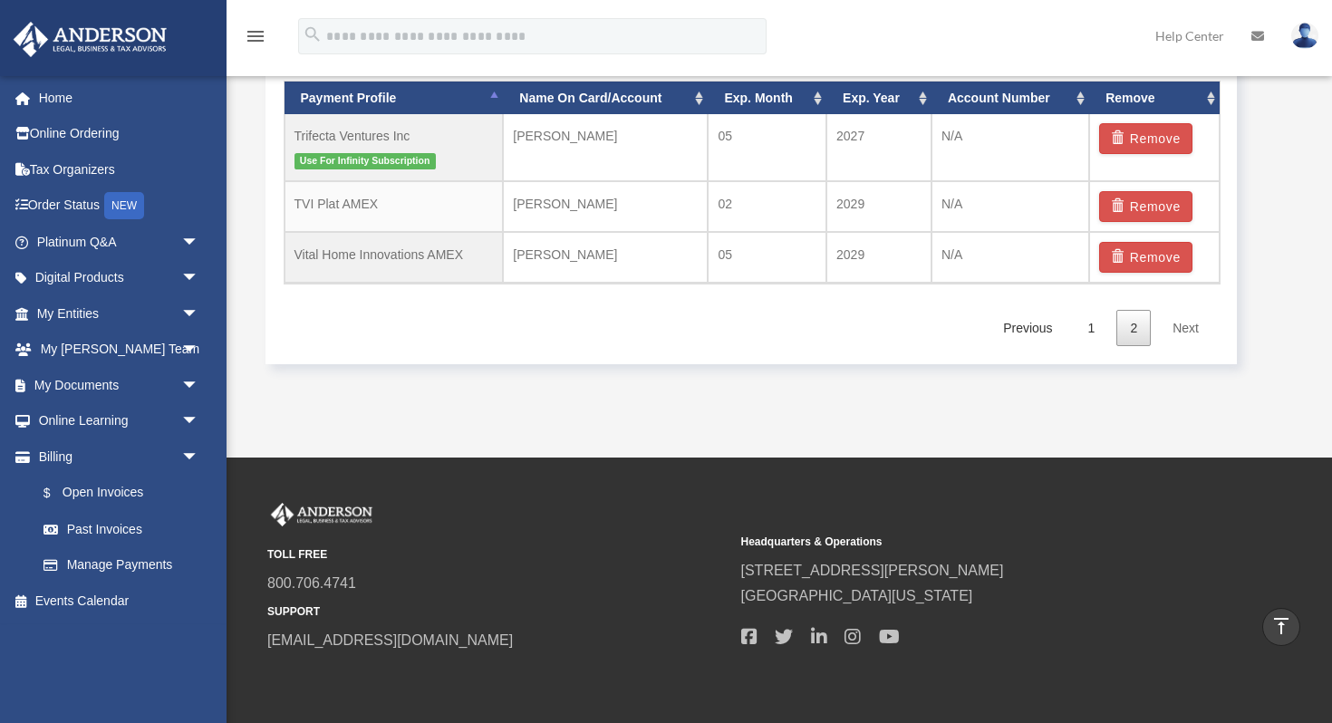
scroll to position [1181, 0]
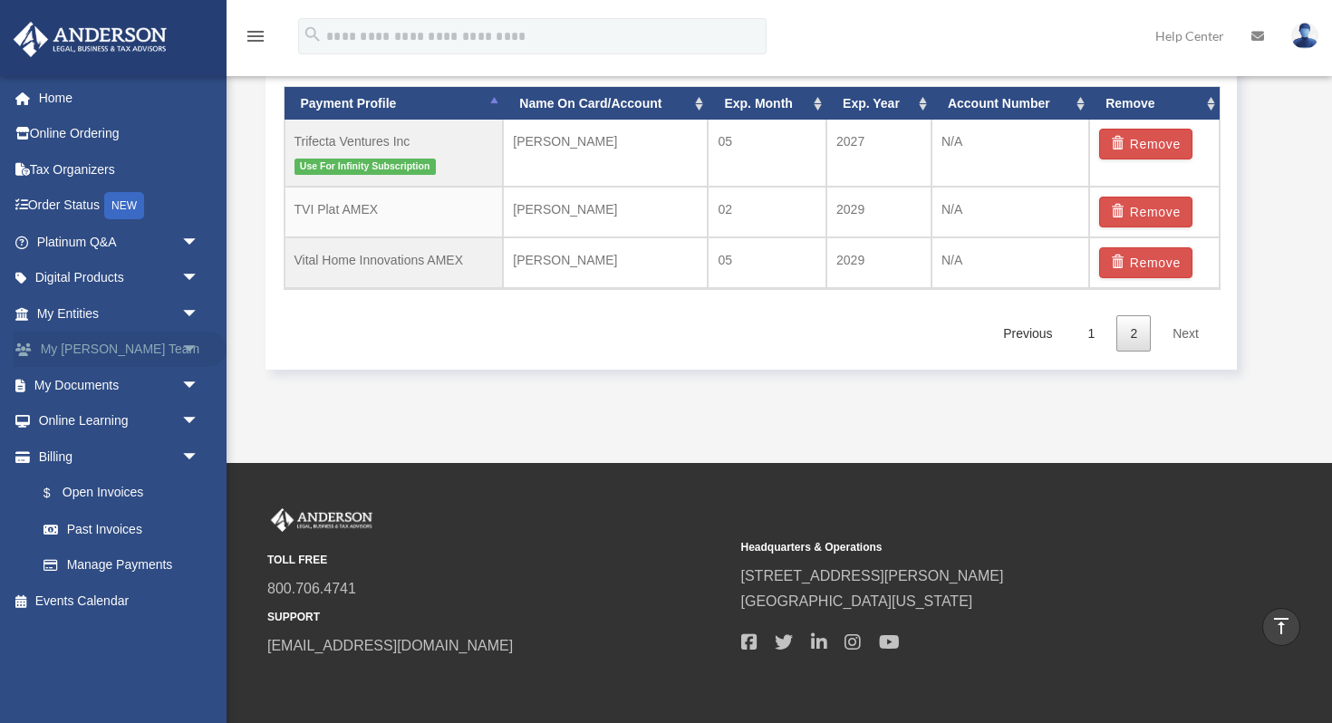
click at [111, 347] on link "My Anderson Team arrow_drop_down" at bounding box center [120, 350] width 214 height 36
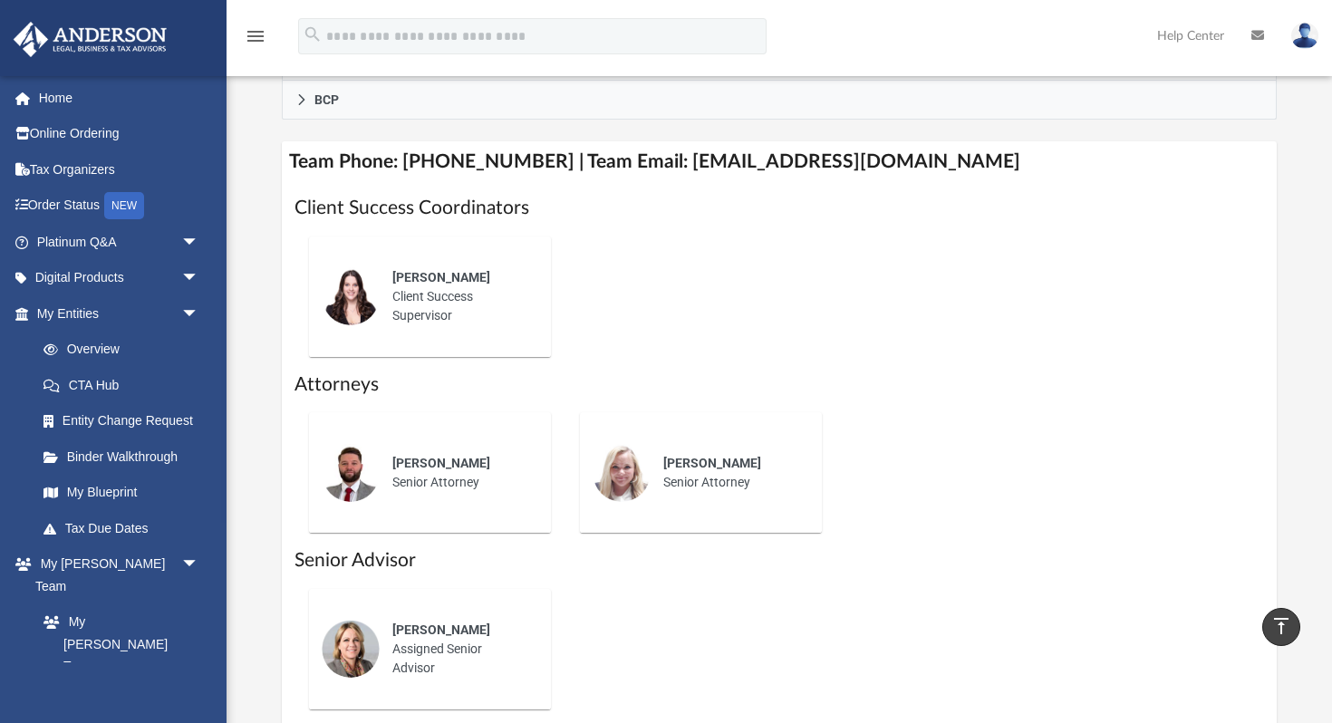
scroll to position [643, 0]
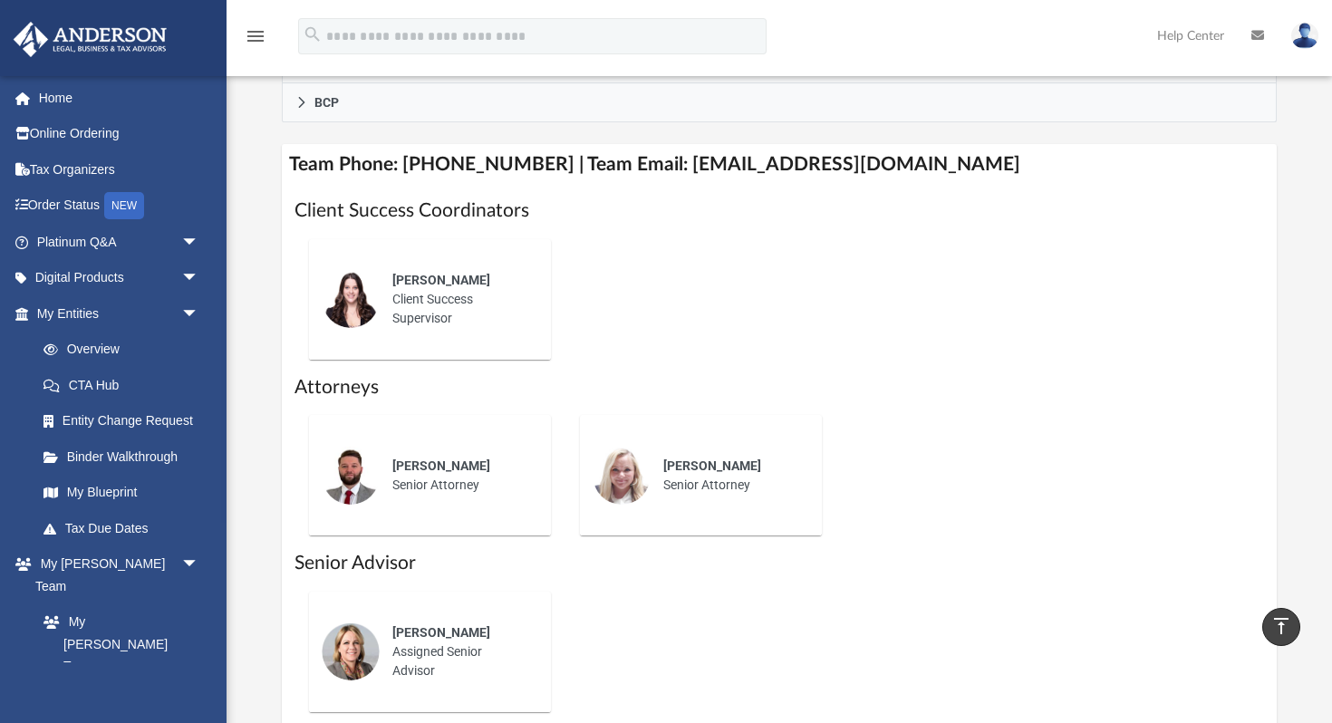
click at [429, 273] on span "Jennie Wilson" at bounding box center [441, 280] width 98 height 14
drag, startPoint x: 656, startPoint y: 163, endPoint x: 928, endPoint y: 168, distance: 271.9
click at [928, 168] on h4 "Team Phone: (725) 201-7371 | Team Email: myteam@andersonadvisors.com" at bounding box center [779, 164] width 995 height 41
copy h4 "myteam@andersonadvisors.com"
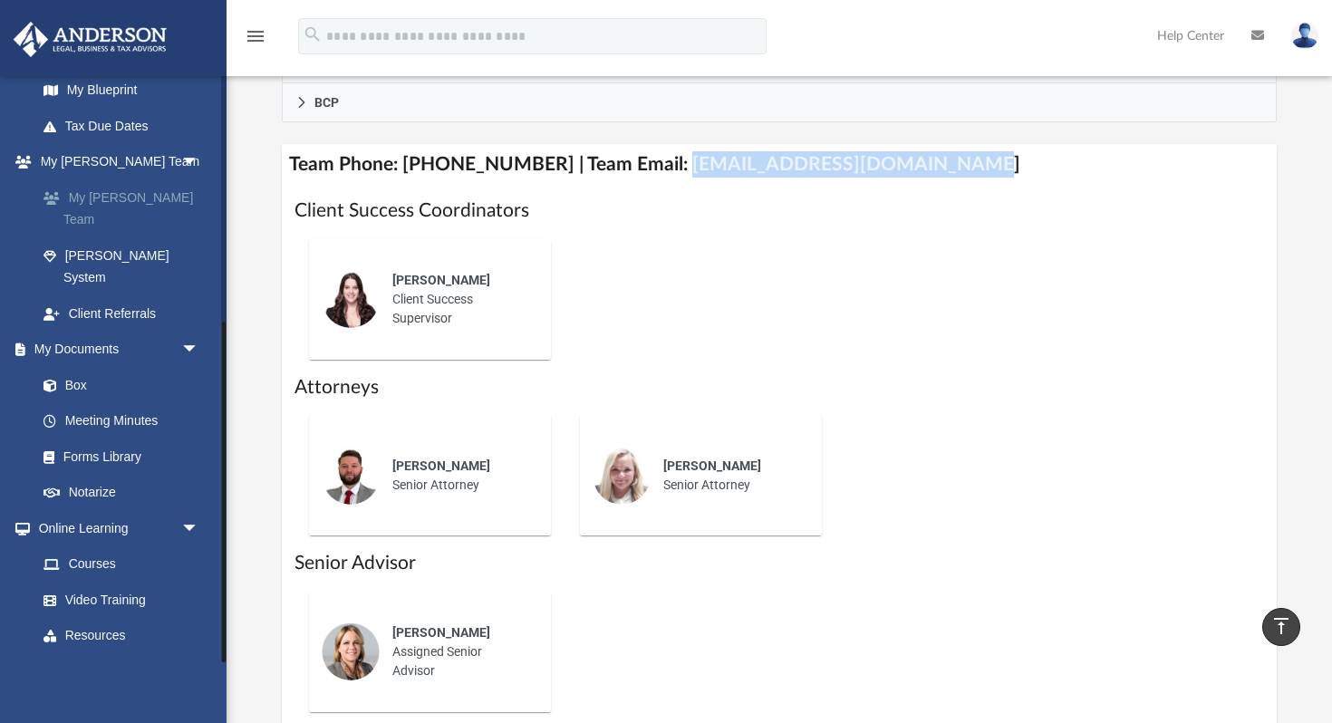
scroll to position [425, 0]
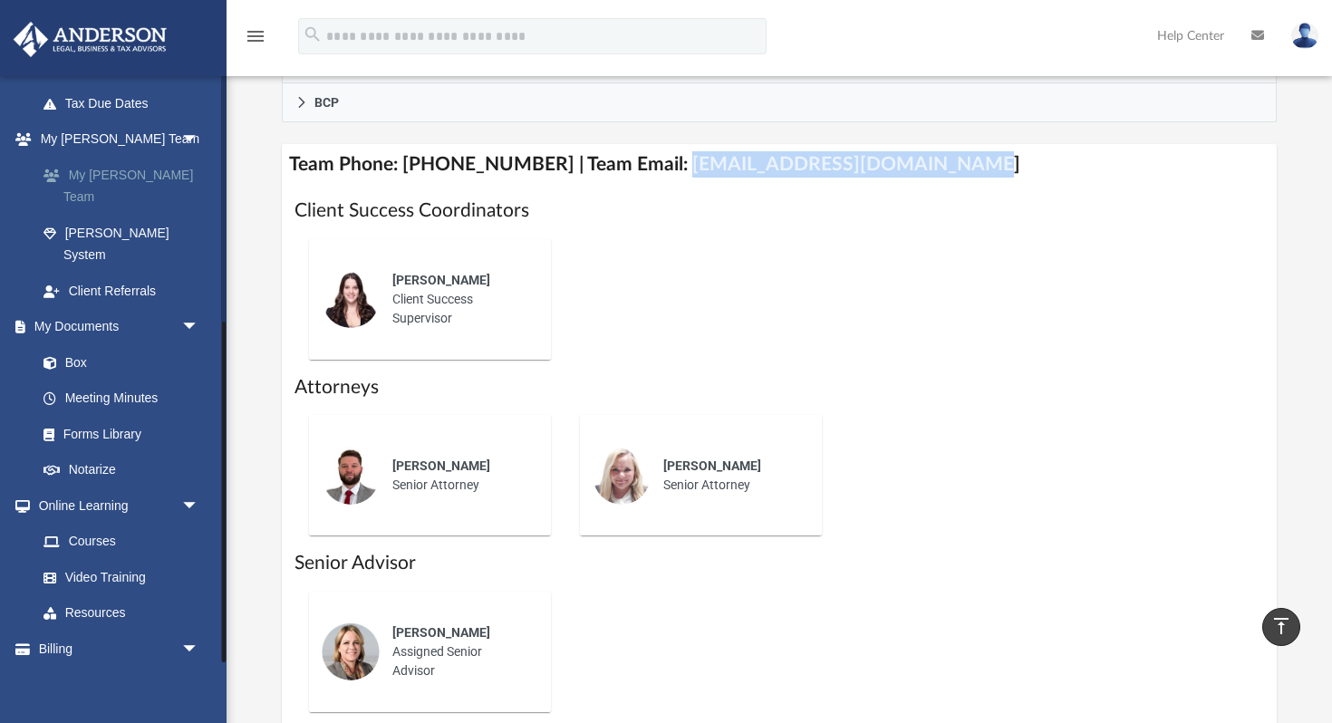
click at [140, 631] on link "Billing arrow_drop_down" at bounding box center [120, 649] width 214 height 36
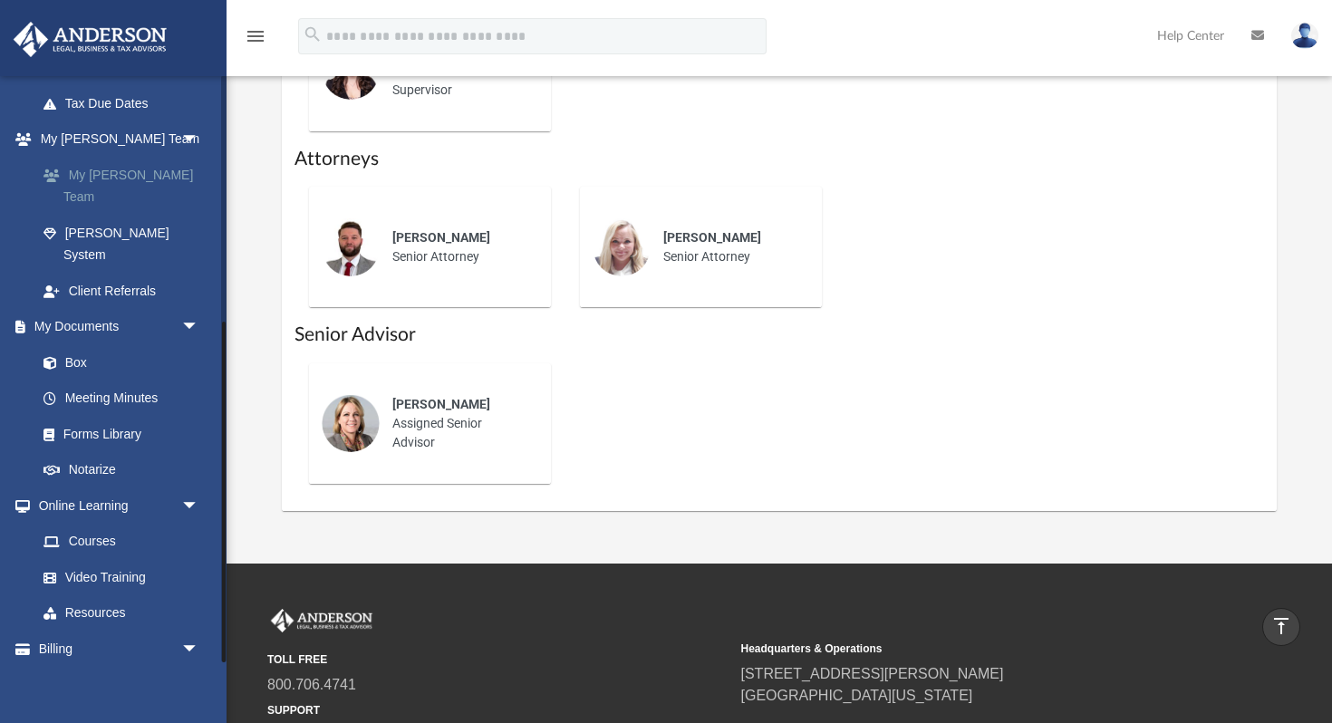
scroll to position [870, 0]
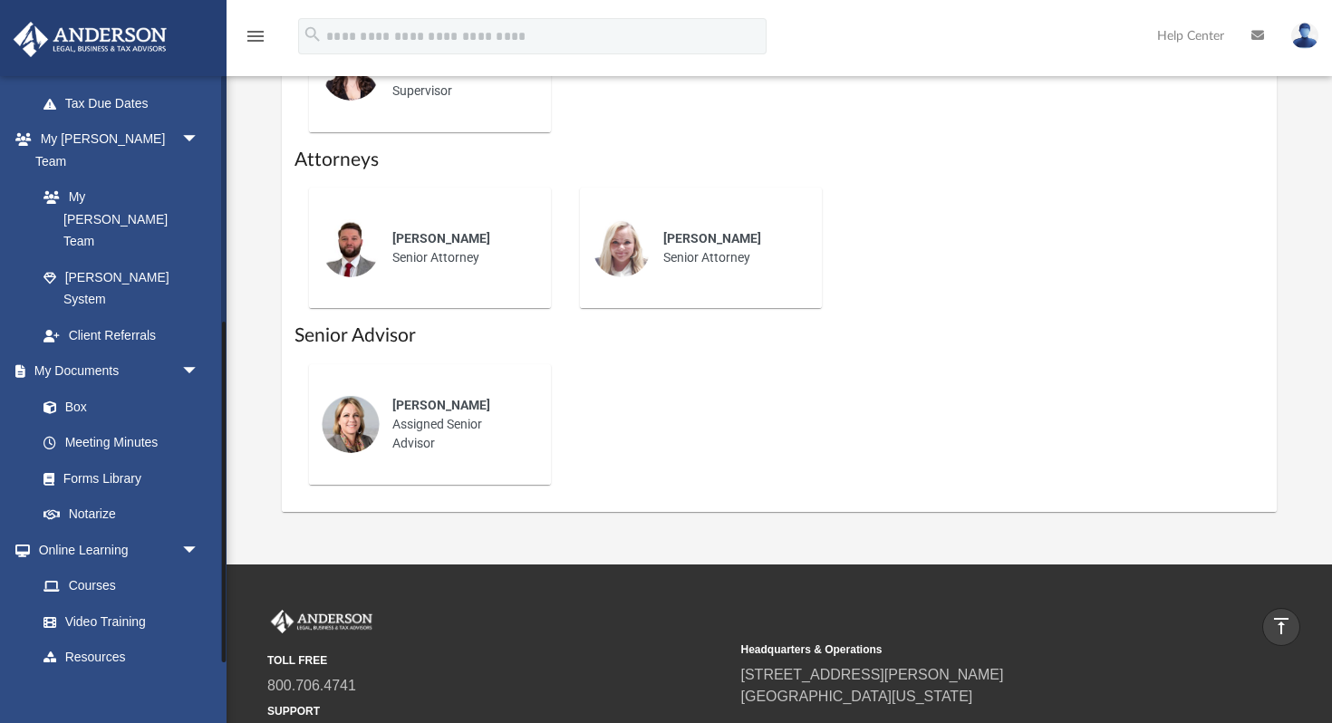
click at [191, 675] on span "arrow_drop_down" at bounding box center [199, 693] width 36 height 37
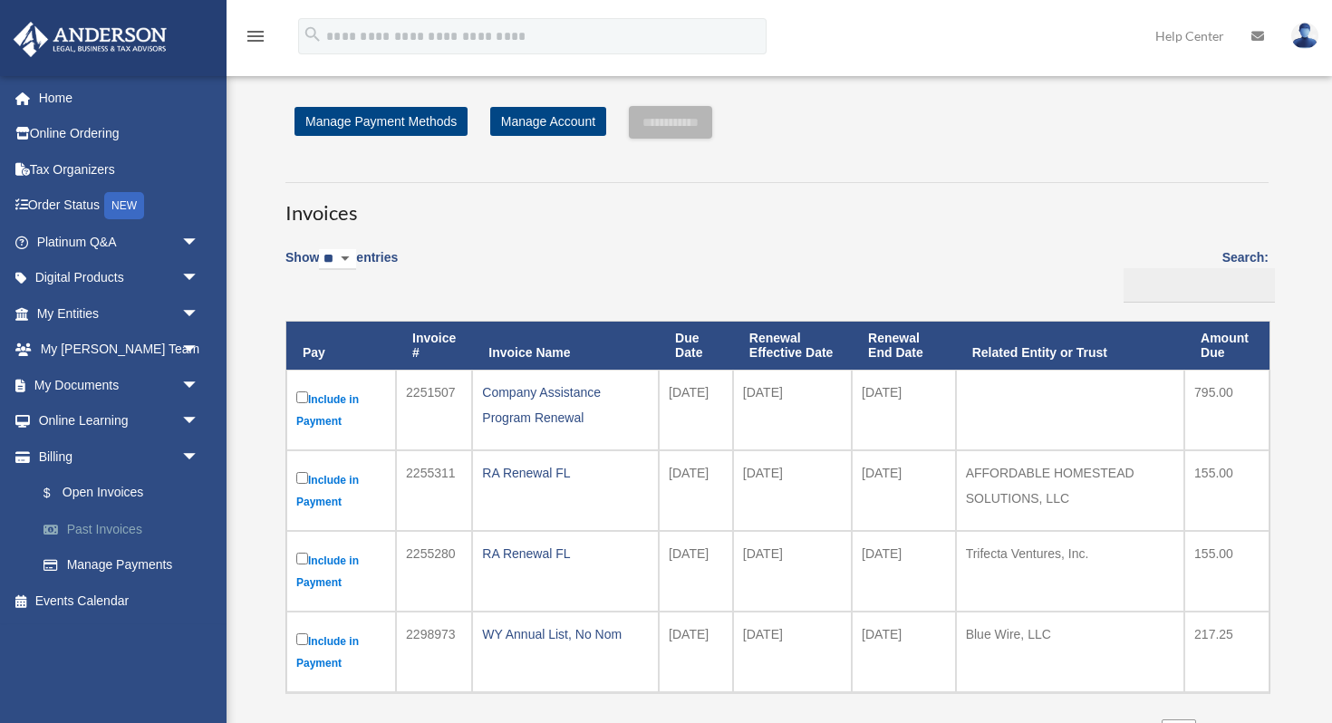
click at [140, 526] on link "Past Invoices" at bounding box center [125, 529] width 201 height 36
click at [85, 527] on link "Past Invoices" at bounding box center [125, 529] width 201 height 36
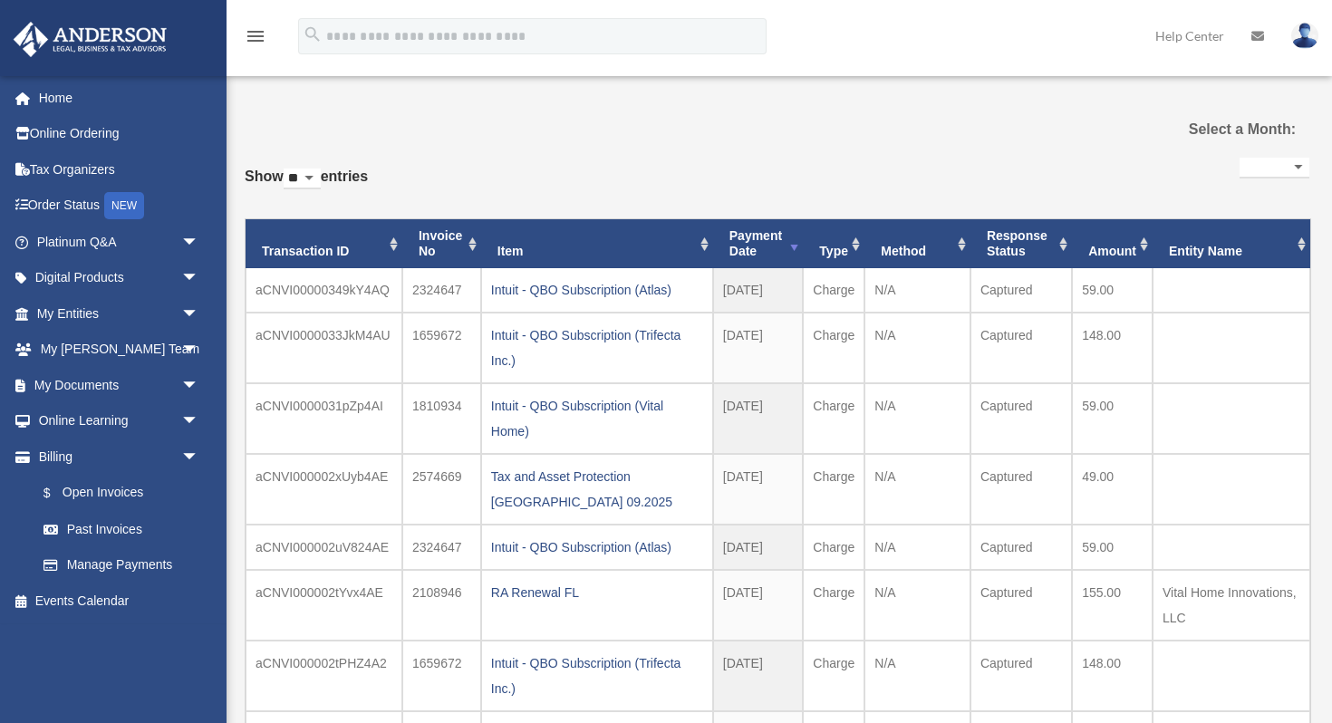
select select
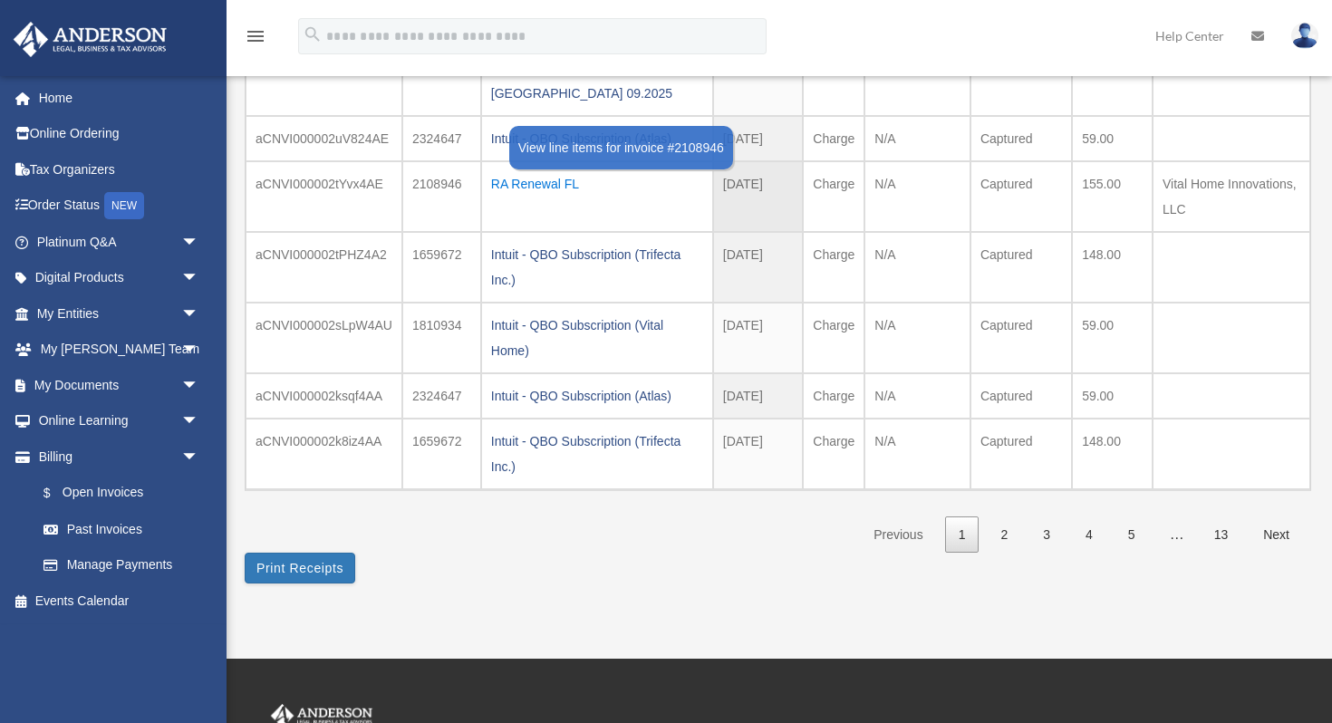
scroll to position [433, 0]
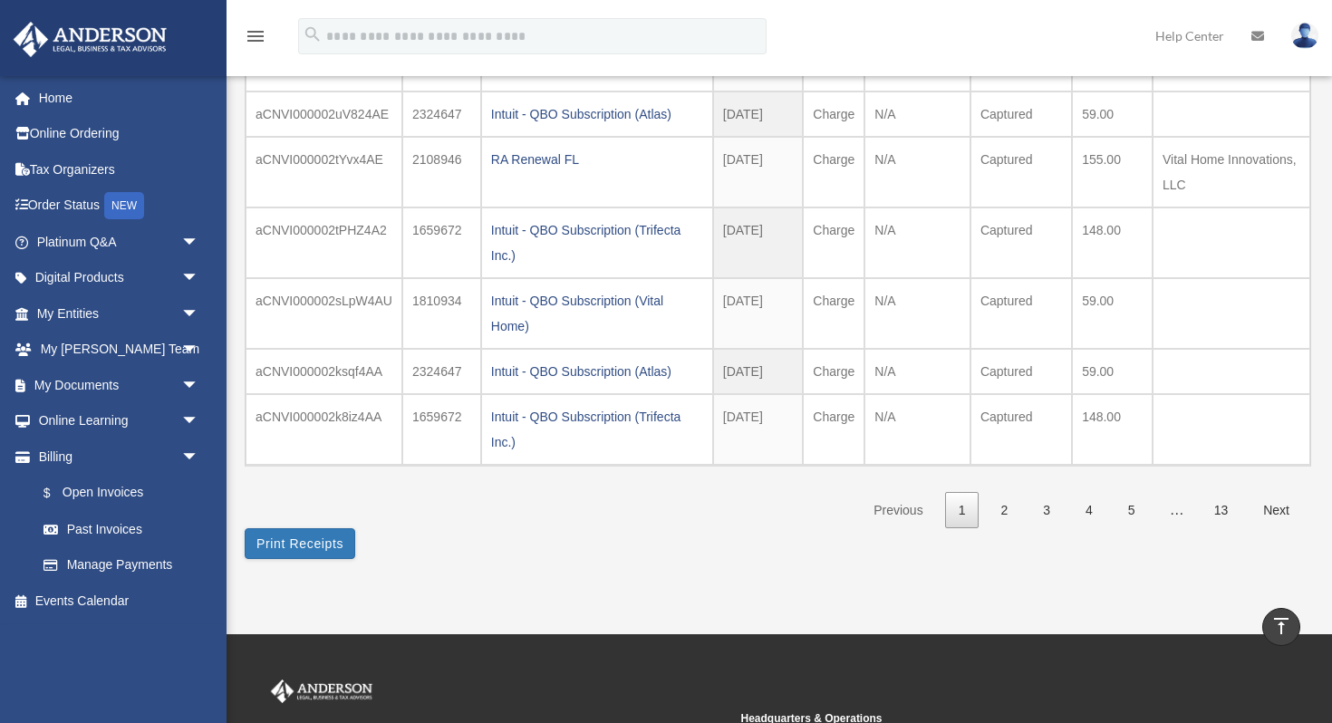
click at [1004, 509] on link "2" at bounding box center [1004, 510] width 34 height 37
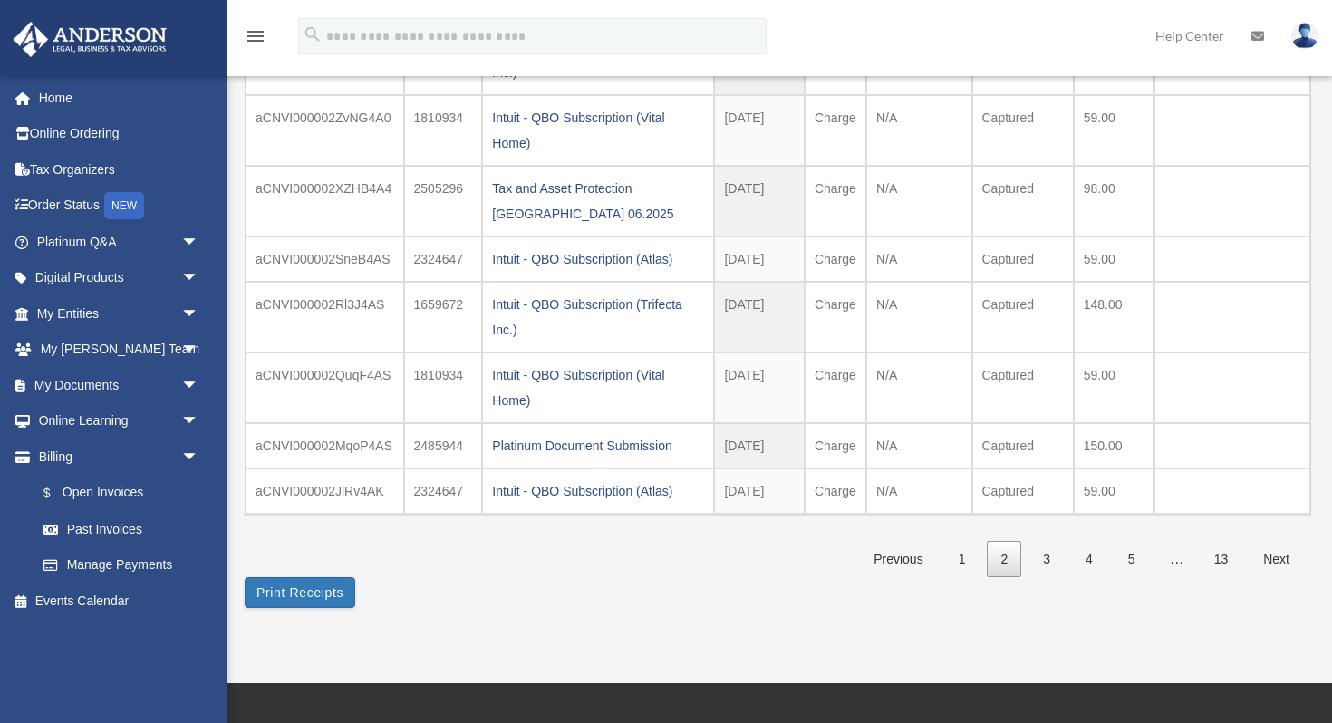
scroll to position [382, 0]
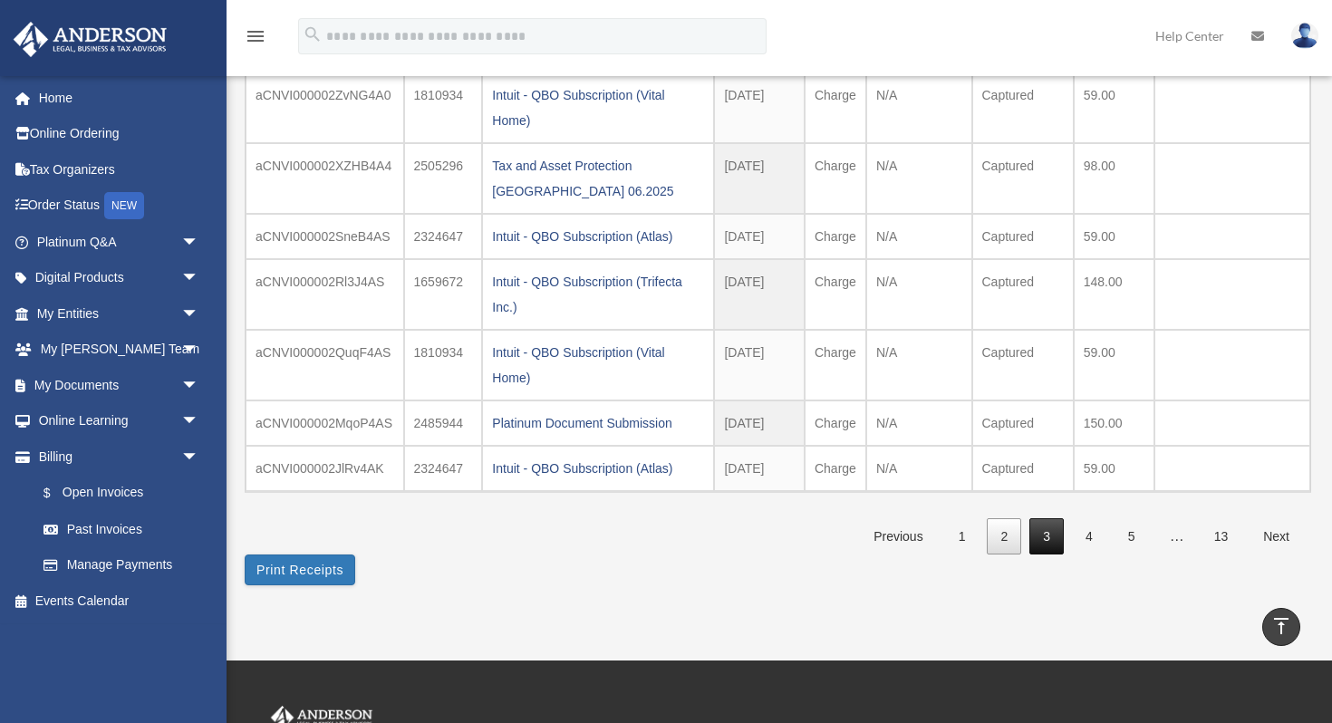
click at [1057, 545] on link "3" at bounding box center [1046, 536] width 34 height 37
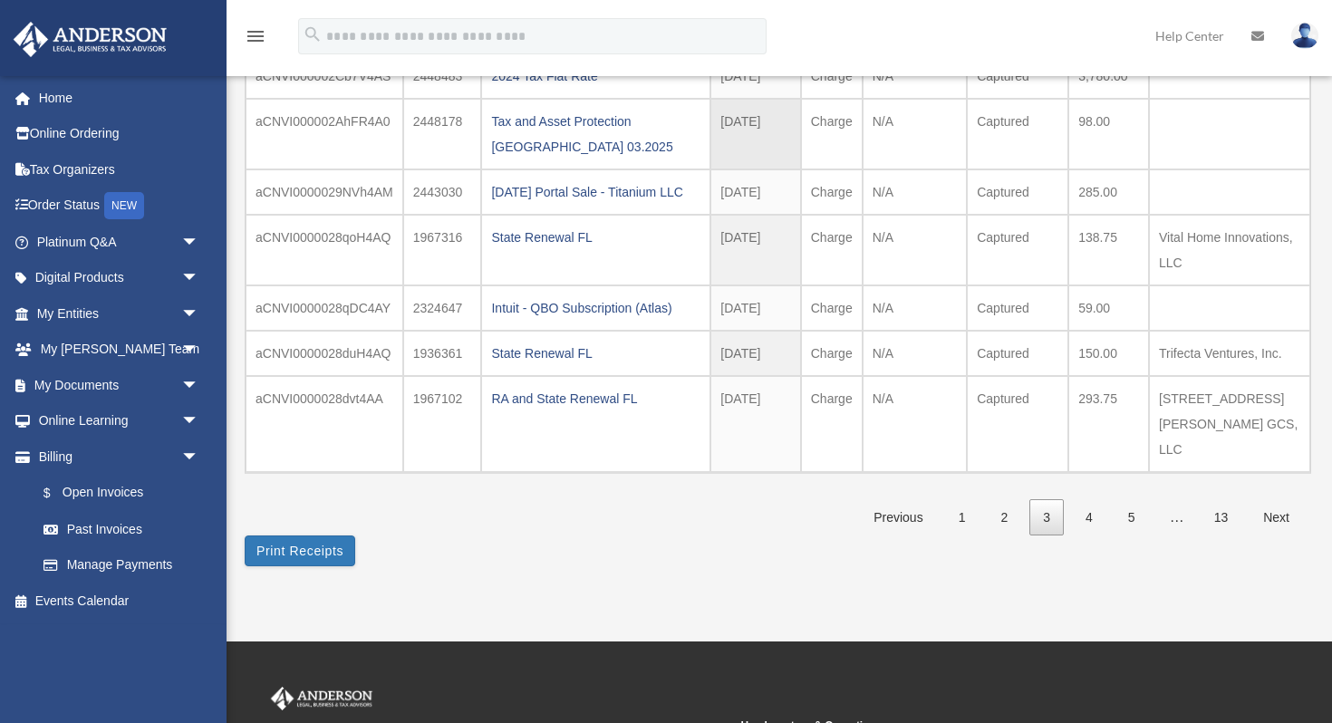
scroll to position [400, 0]
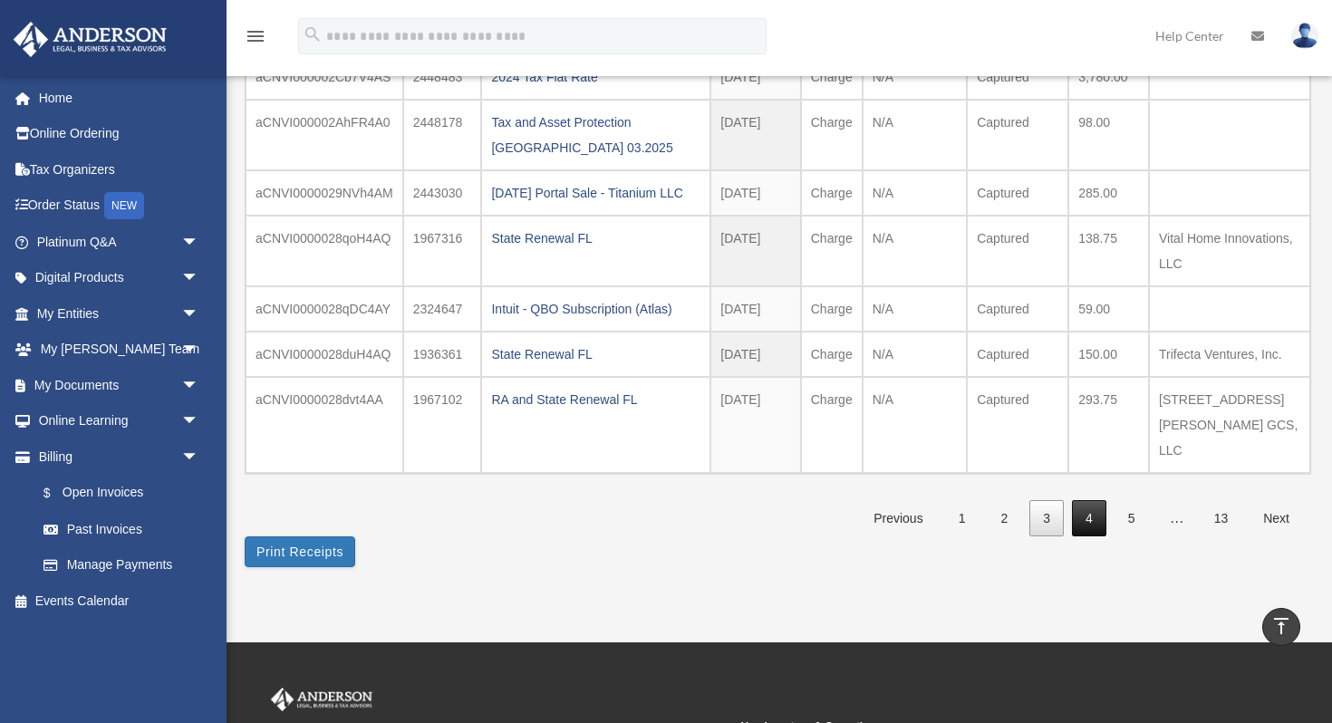
click at [1093, 525] on link "4" at bounding box center [1089, 518] width 34 height 37
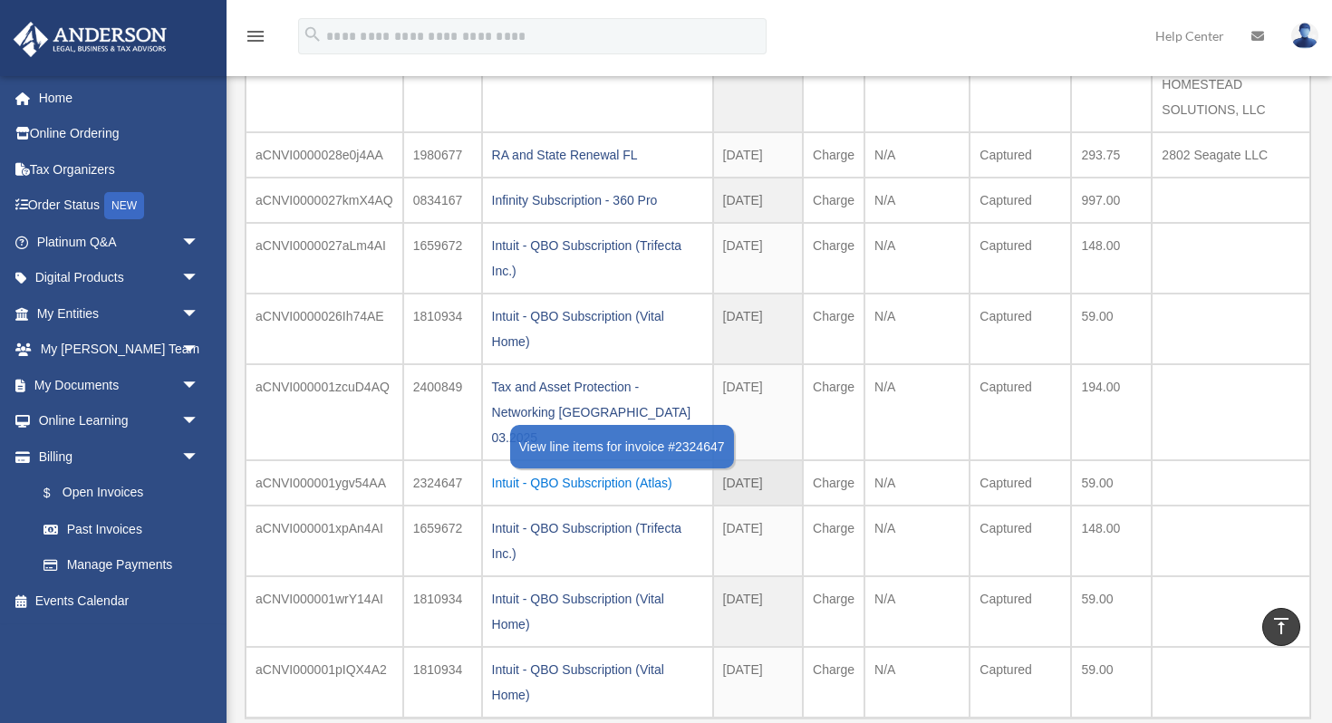
scroll to position [5, 0]
